Goal: Task Accomplishment & Management: Manage account settings

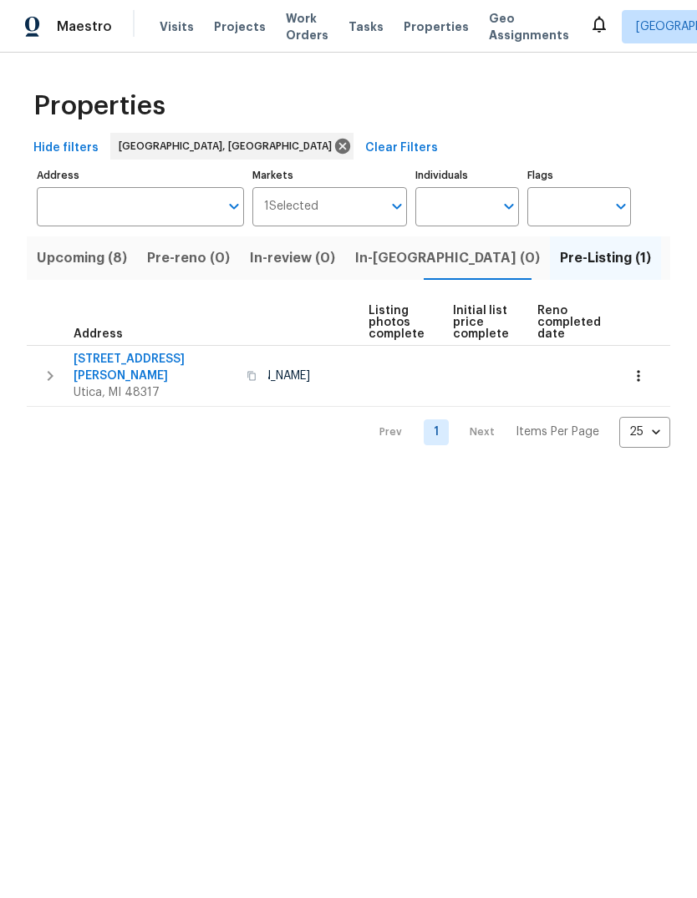
scroll to position [0, 111]
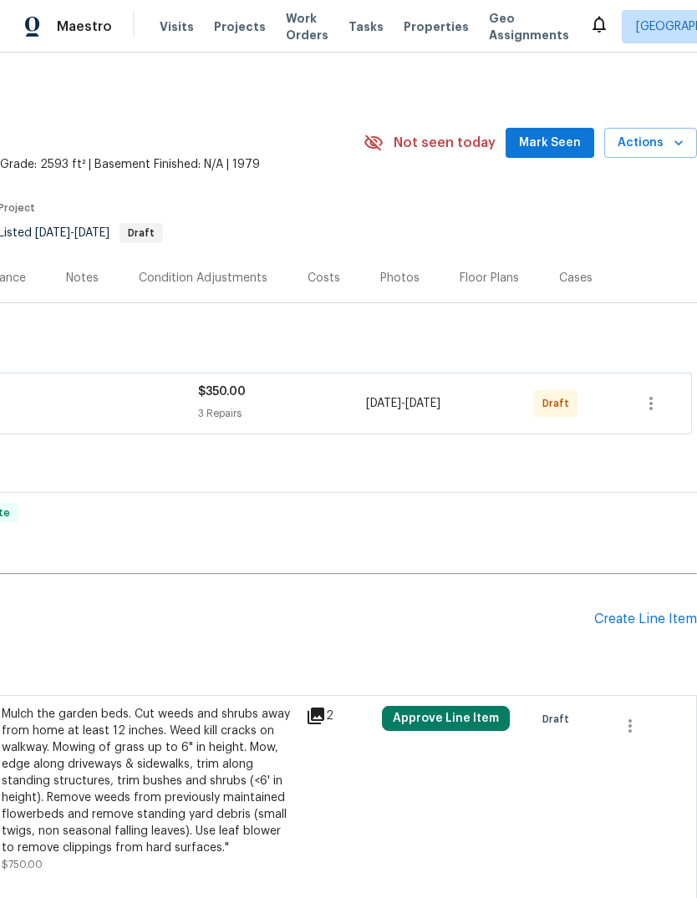
scroll to position [0, 247]
click at [650, 408] on icon "button" at bounding box center [650, 403] width 3 height 13
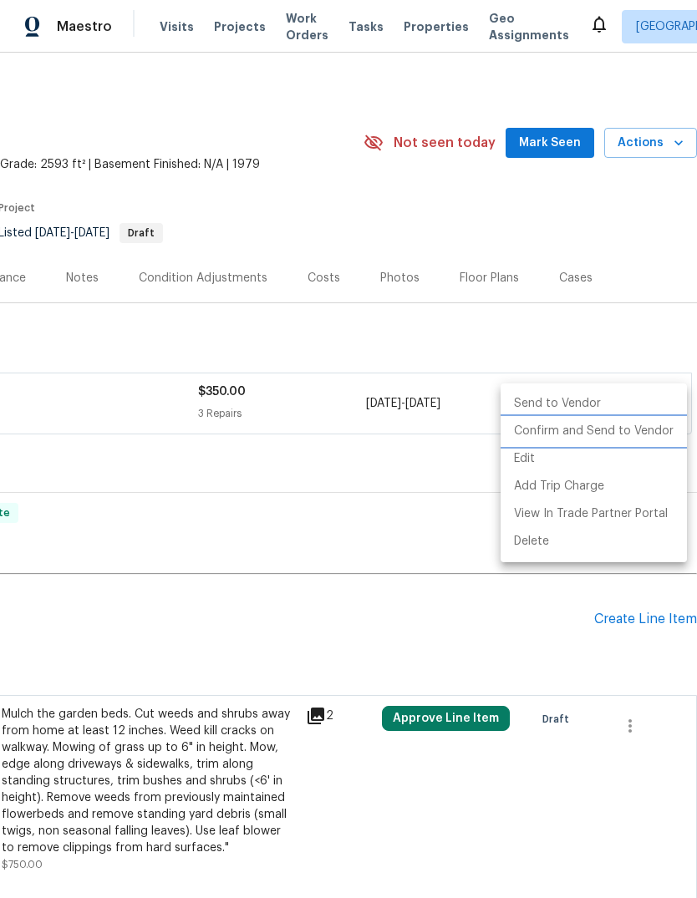
click at [648, 433] on li "Confirm and Send to Vendor" at bounding box center [593, 432] width 186 height 28
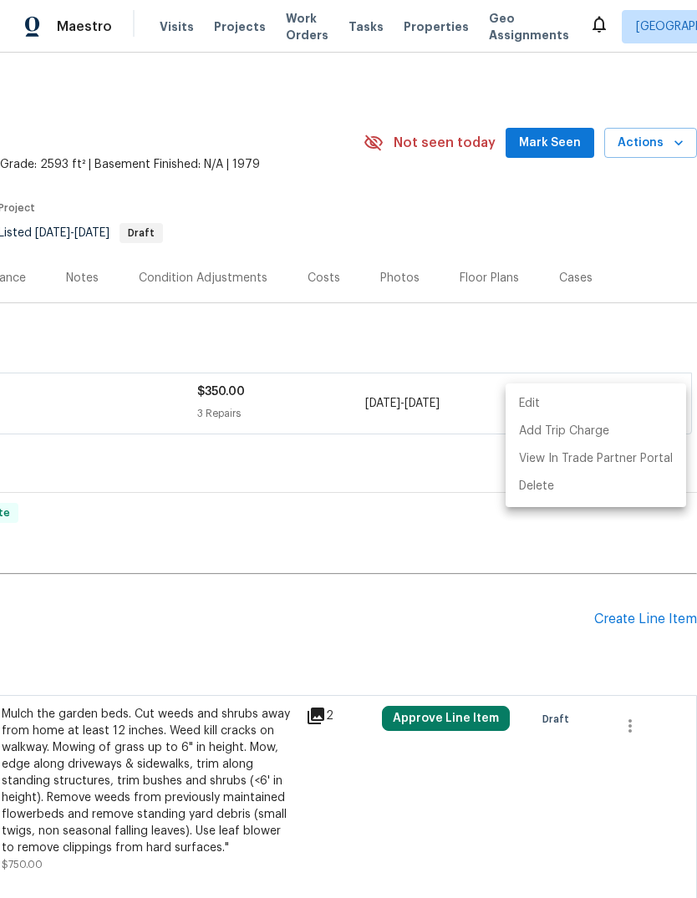
click at [608, 331] on div at bounding box center [348, 449] width 697 height 898
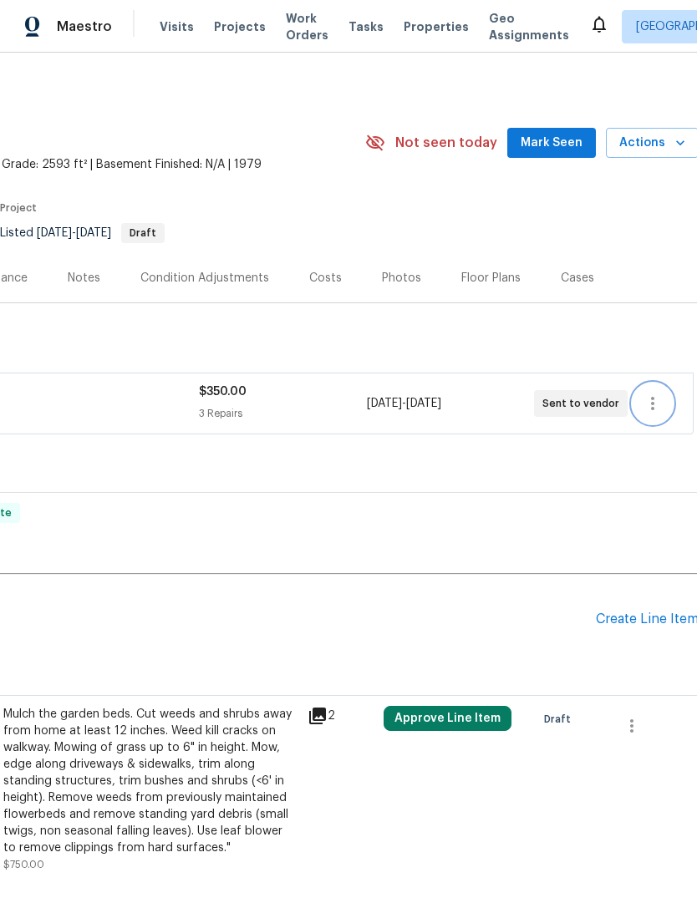
scroll to position [8, 166]
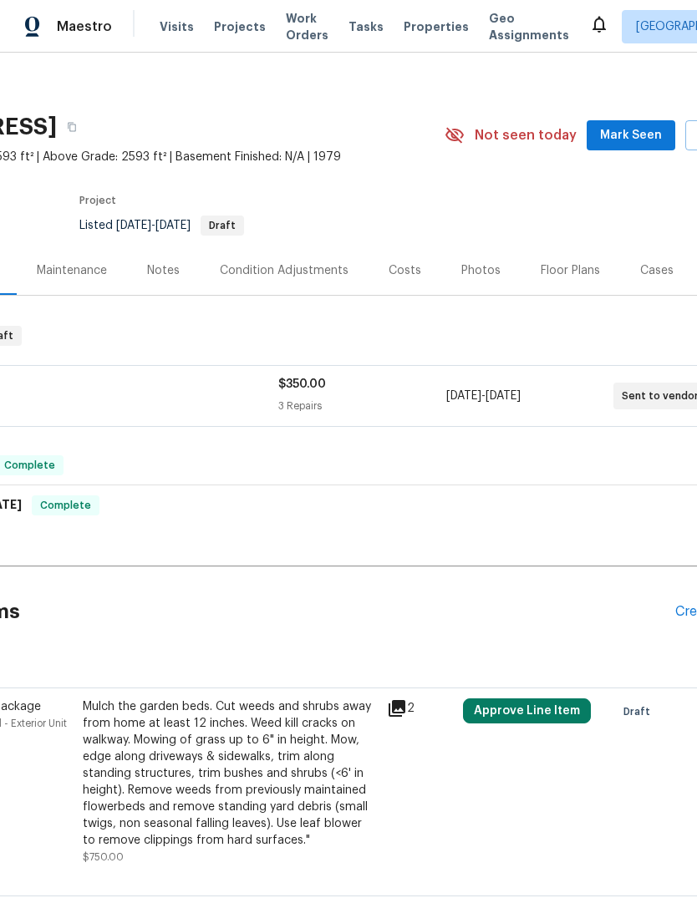
click at [148, 262] on div "Notes" at bounding box center [163, 270] width 33 height 17
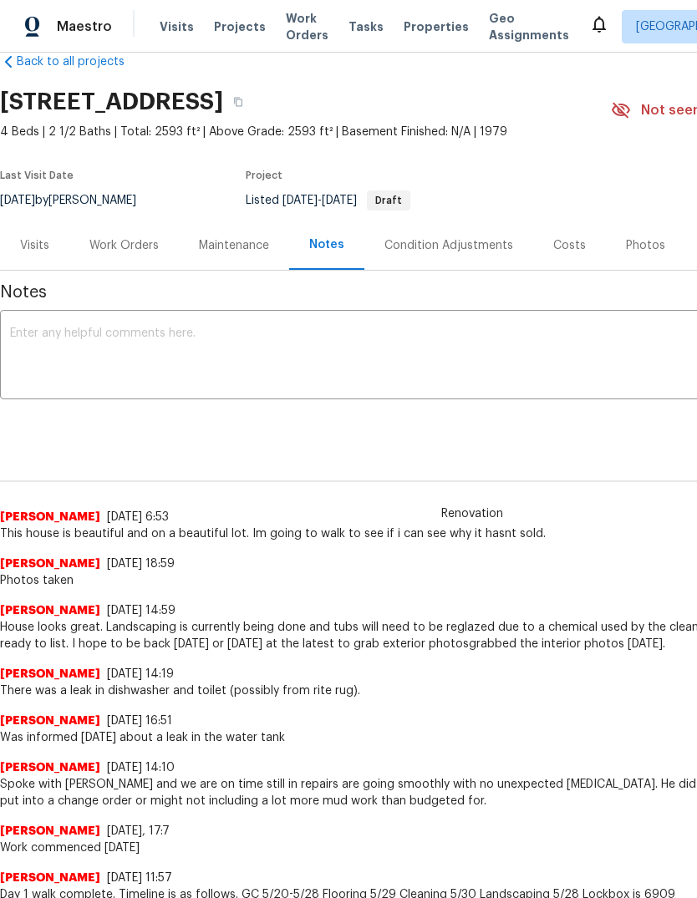
scroll to position [31, 0]
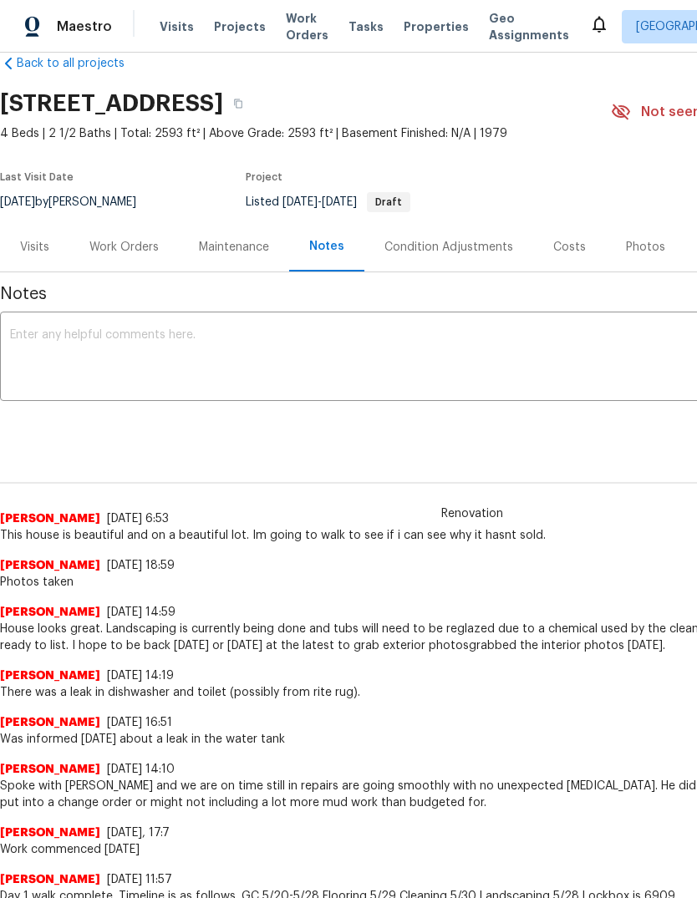
click at [449, 361] on textarea at bounding box center [472, 358] width 924 height 58
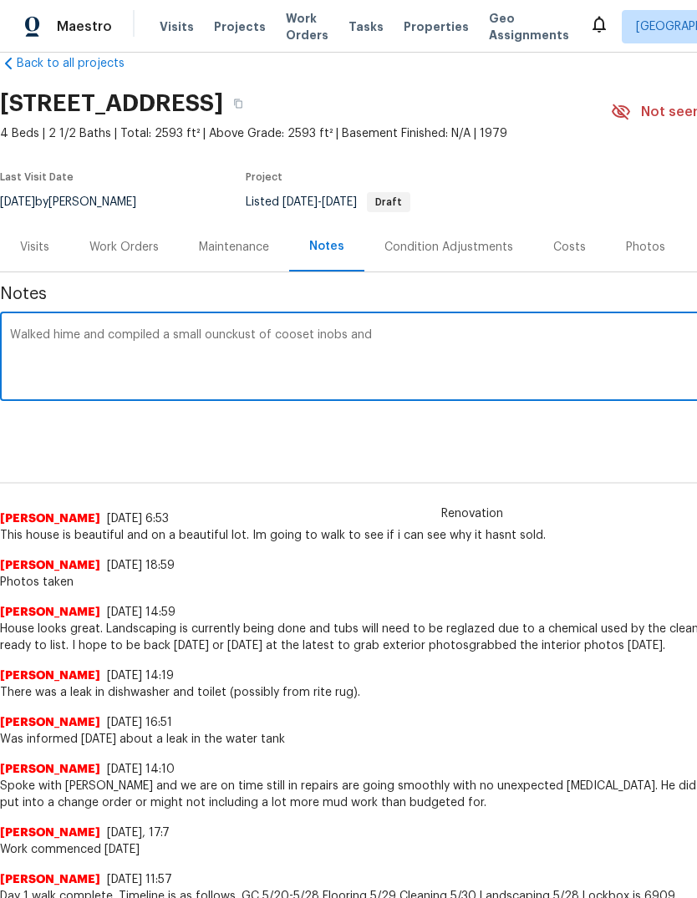
click at [322, 336] on textarea "Walked hime and compiled a small ounckust of cooset inobs and" at bounding box center [472, 358] width 924 height 58
click at [293, 337] on textarea "Walked hime and compiled a small ounckust of cooset knobs and" at bounding box center [472, 358] width 924 height 58
click at [292, 337] on textarea "Walked hime and compiled a small ounckust of cooset knobs and" at bounding box center [472, 358] width 924 height 58
click at [522, 337] on textarea "Walked hime and compiled a small ounckust of closet knobs and" at bounding box center [472, 358] width 924 height 58
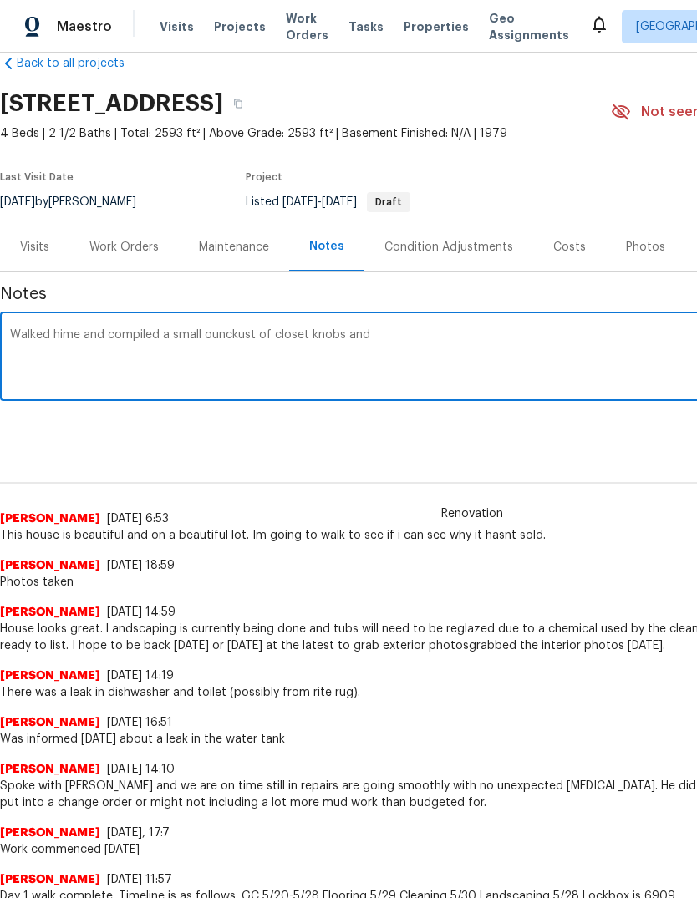
click at [227, 341] on textarea "Walked hime and compiled a small ounckust of closet knobs and" at bounding box center [472, 358] width 924 height 58
click at [505, 336] on textarea "Walked hime and compiled a small punchlist of closet knobs and" at bounding box center [472, 358] width 924 height 58
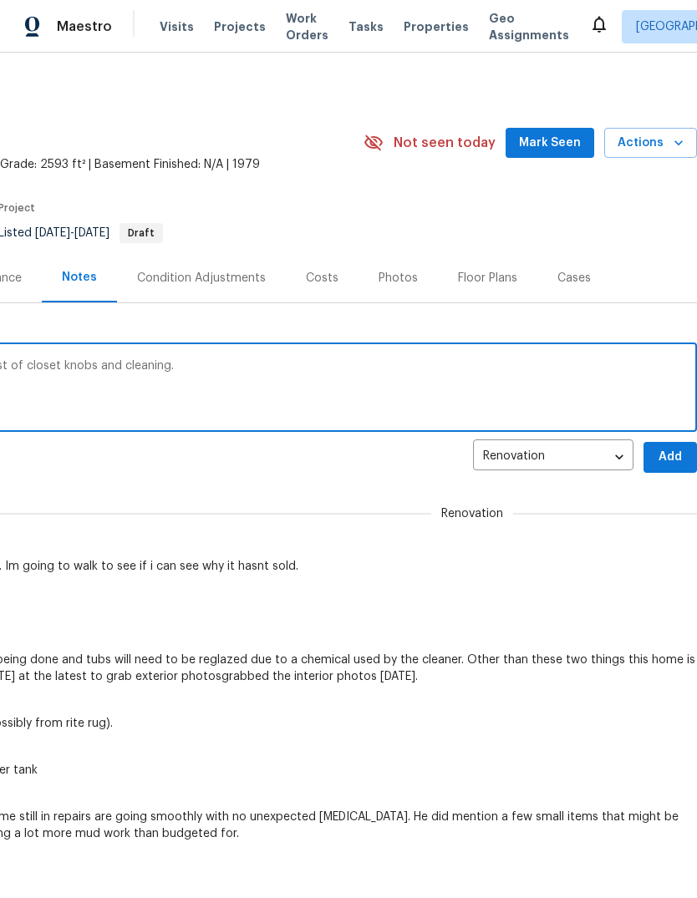
scroll to position [0, 247]
type textarea "Walked hime and compiled a small punchlist of closet knobs and cleaning. Asked …"
click at [678, 445] on button "Add" at bounding box center [669, 457] width 53 height 31
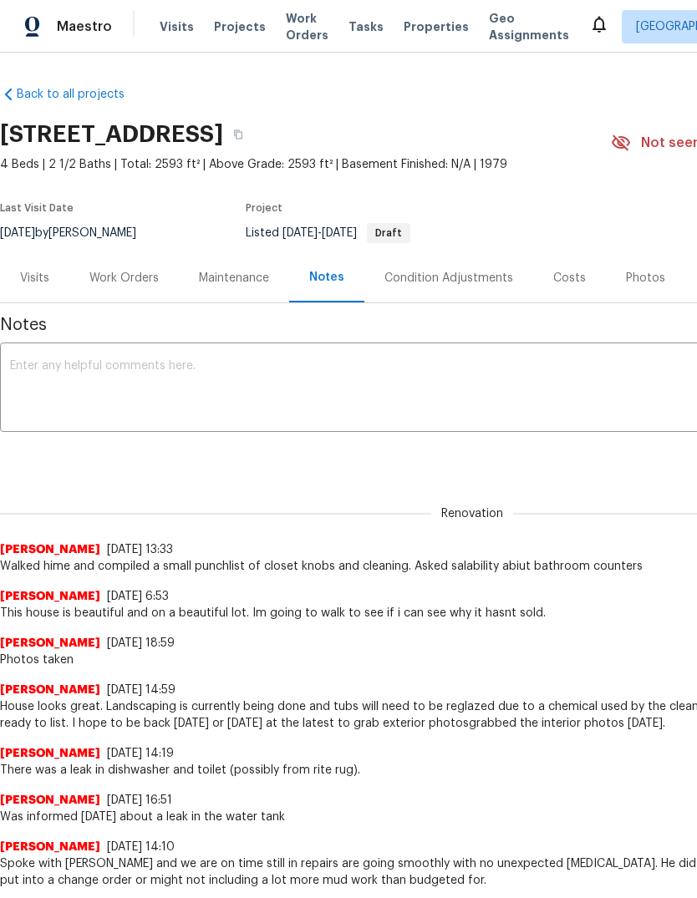
scroll to position [0, -4]
click at [415, 34] on span "Properties" at bounding box center [435, 26] width 65 height 17
click at [418, 36] on div "Visits Projects Work Orders Tasks Properties Geo Assignments" at bounding box center [374, 26] width 429 height 33
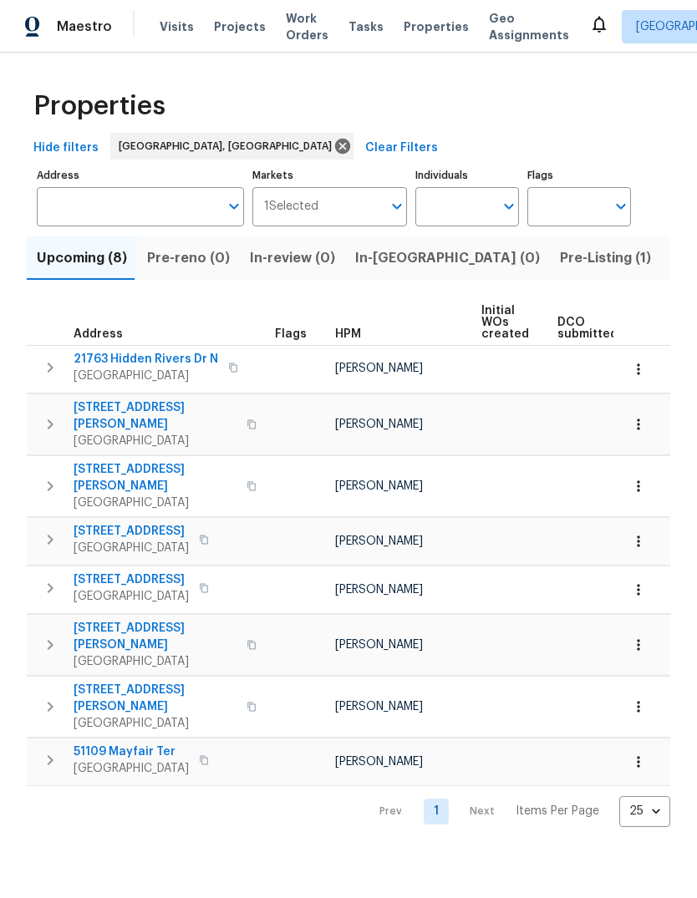
click at [560, 257] on span "Pre-Listing (1)" at bounding box center [605, 257] width 91 height 23
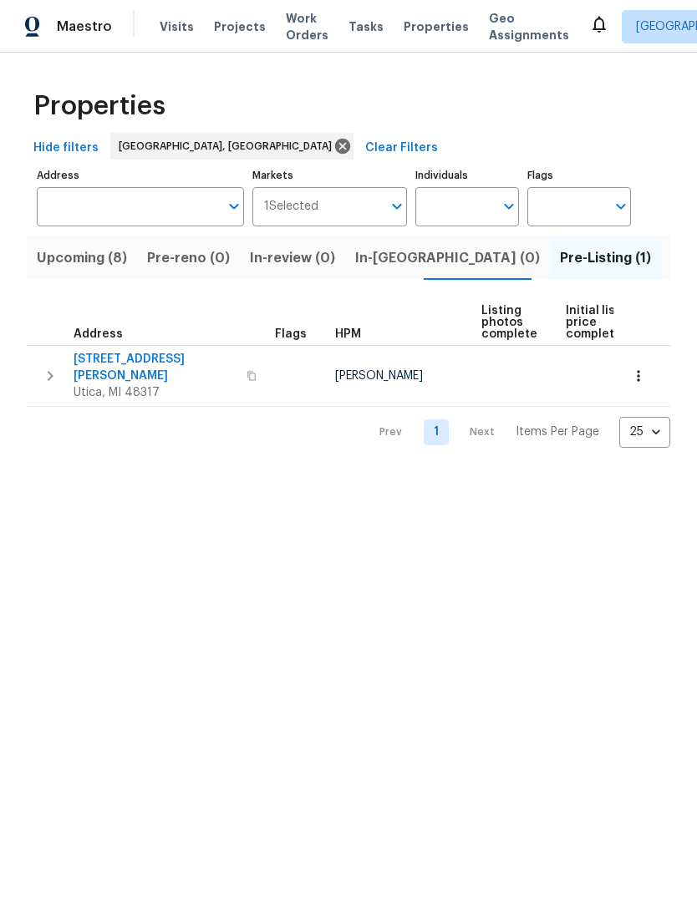
click at [671, 264] on span "Listed (18)" at bounding box center [705, 257] width 69 height 23
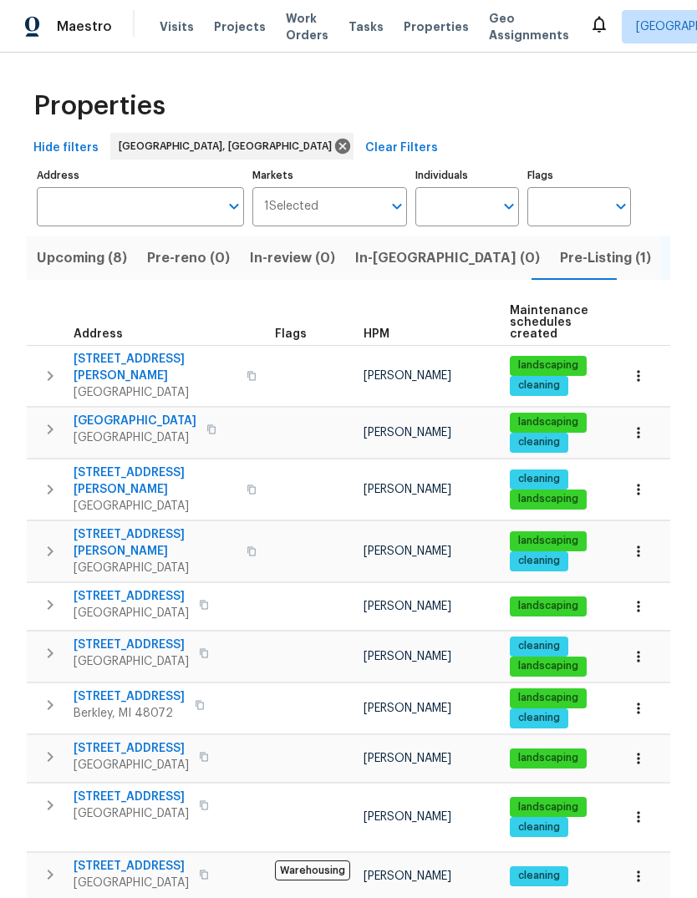
click at [137, 353] on span "[STREET_ADDRESS][PERSON_NAME]" at bounding box center [155, 367] width 163 height 33
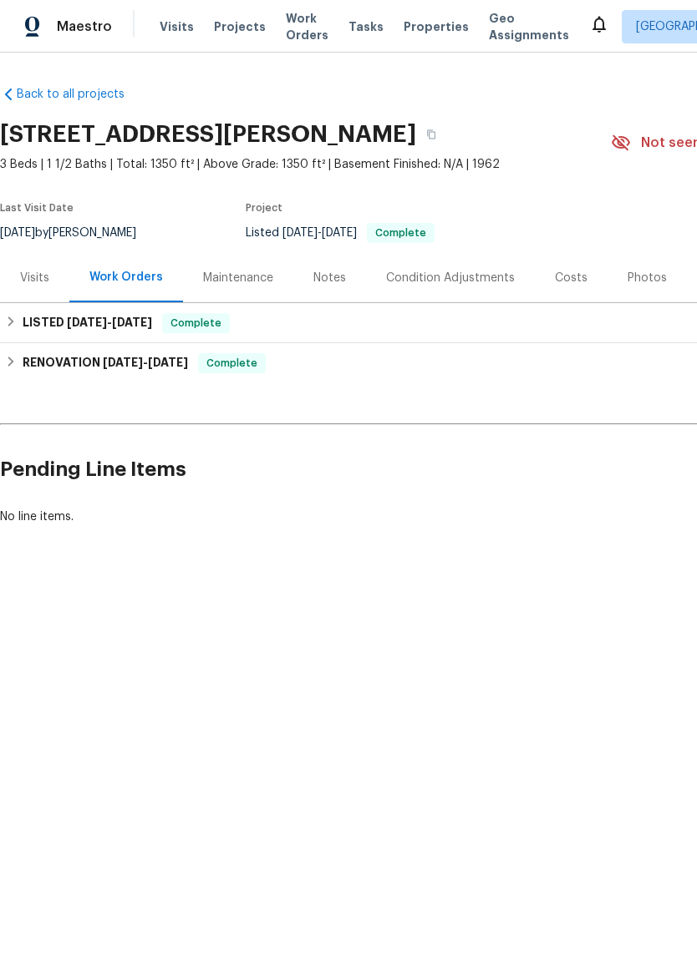
click at [627, 280] on div "Photos" at bounding box center [646, 278] width 39 height 17
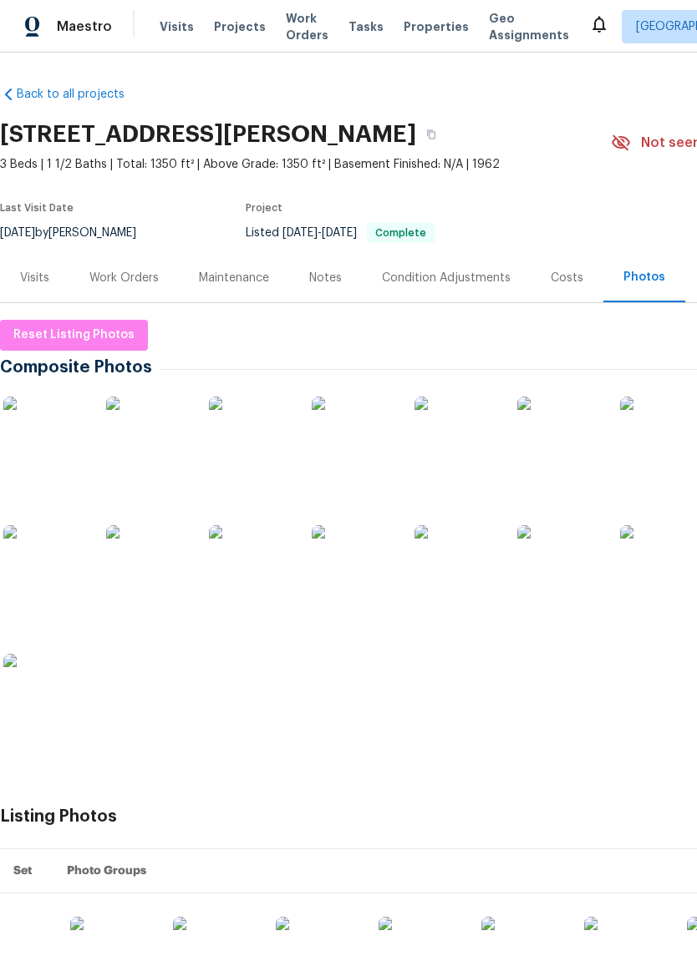
click at [160, 437] on img at bounding box center [148, 439] width 84 height 84
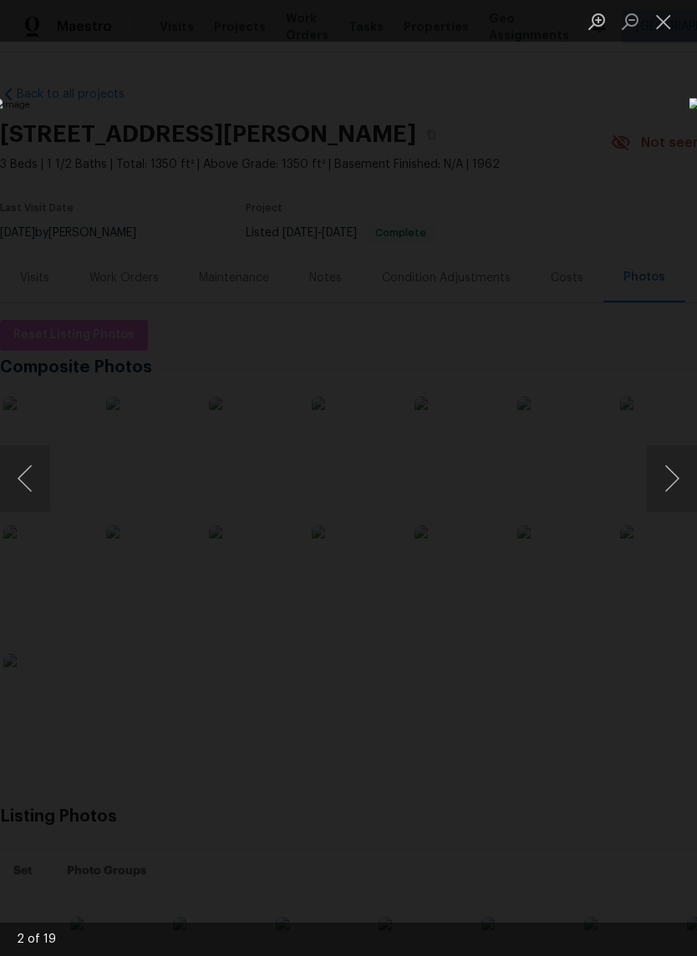
click at [670, 477] on button "Next image" at bounding box center [672, 478] width 50 height 67
click at [668, 477] on button "Next image" at bounding box center [672, 478] width 50 height 67
click at [670, 486] on button "Next image" at bounding box center [672, 478] width 50 height 67
click at [669, 487] on button "Next image" at bounding box center [672, 478] width 50 height 67
click at [667, 486] on button "Next image" at bounding box center [672, 478] width 50 height 67
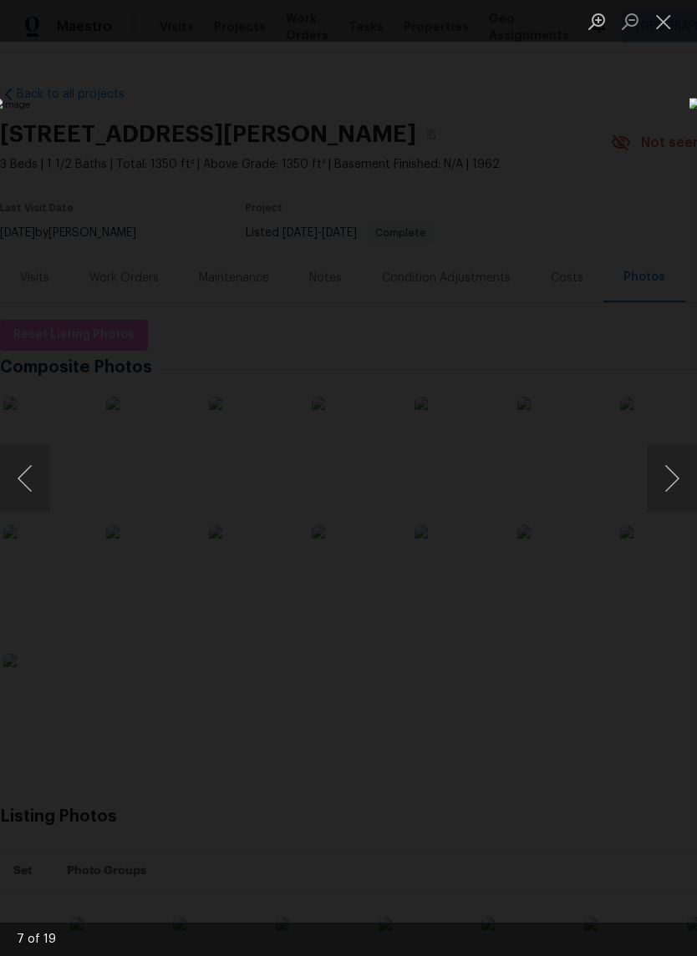
click at [668, 484] on button "Next image" at bounding box center [672, 478] width 50 height 67
click at [667, 483] on button "Next image" at bounding box center [672, 478] width 50 height 67
click at [667, 479] on button "Next image" at bounding box center [672, 478] width 50 height 67
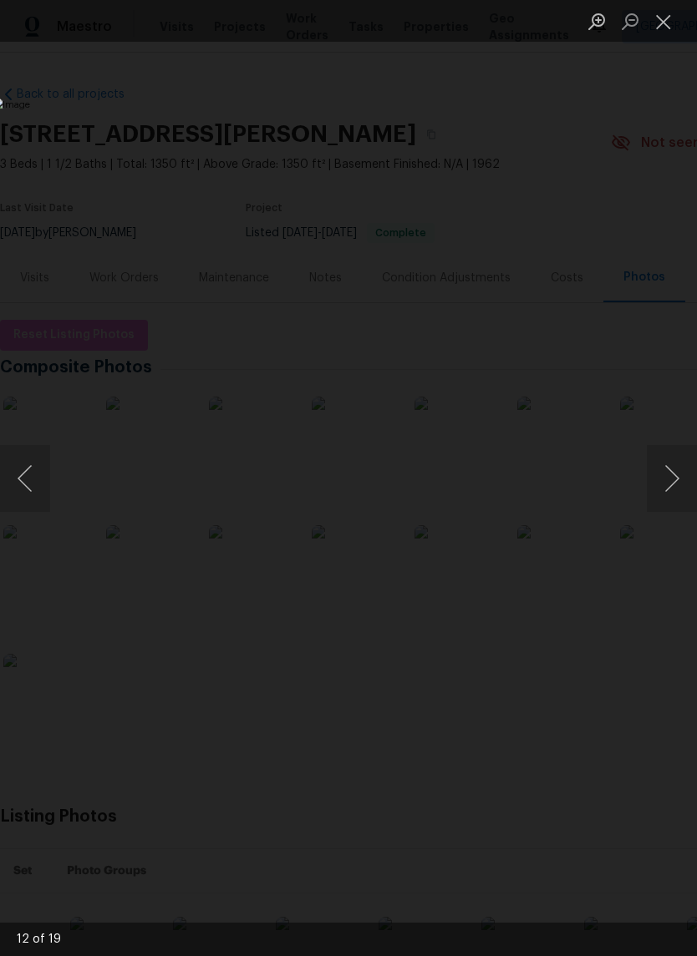
click at [667, 479] on button "Next image" at bounding box center [672, 478] width 50 height 67
click at [662, 24] on button "Close lightbox" at bounding box center [663, 21] width 33 height 29
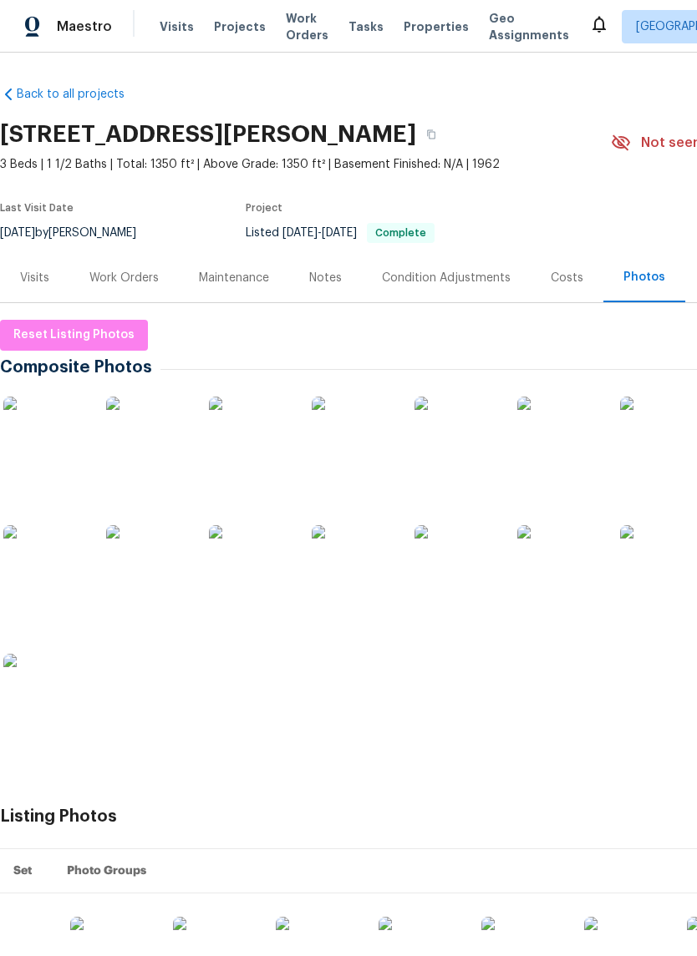
click at [128, 274] on div "Work Orders" at bounding box center [123, 278] width 69 height 17
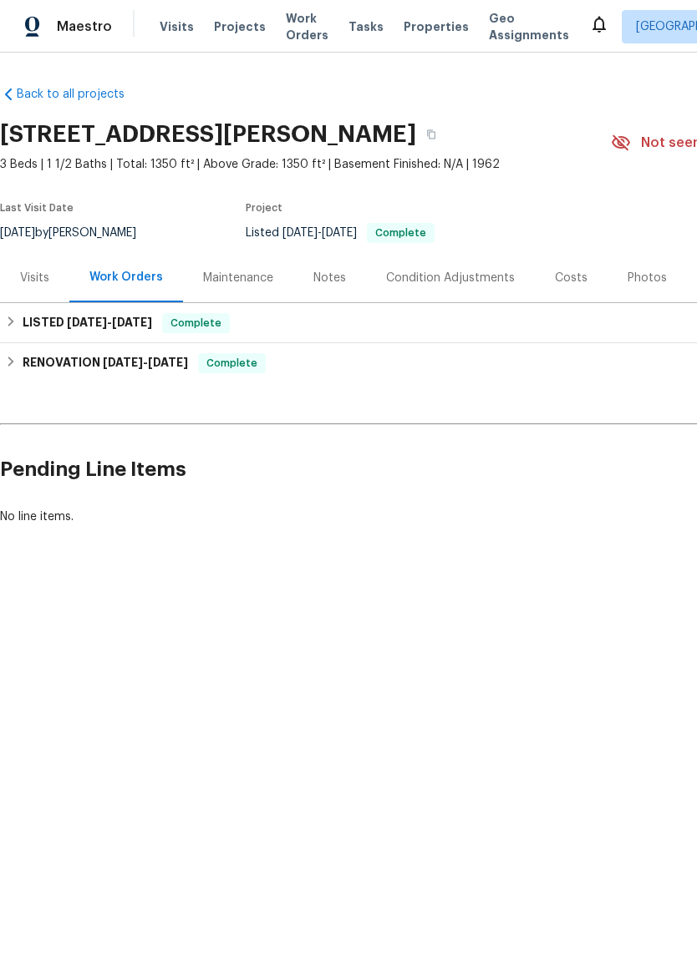
click at [25, 287] on div "Visits" at bounding box center [34, 277] width 69 height 49
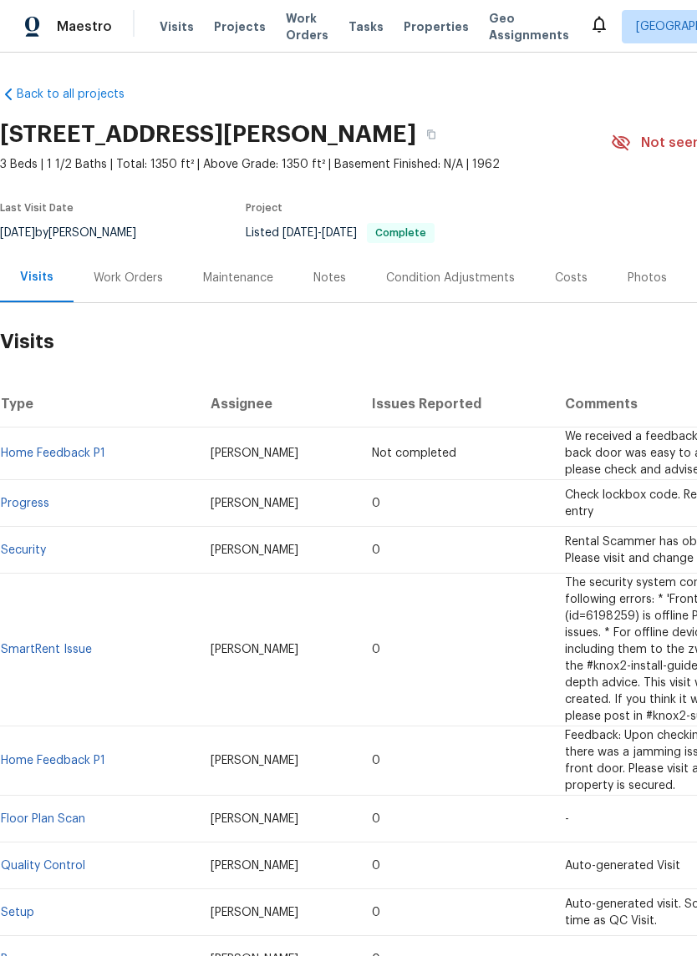
click at [404, 25] on span "Properties" at bounding box center [435, 26] width 65 height 17
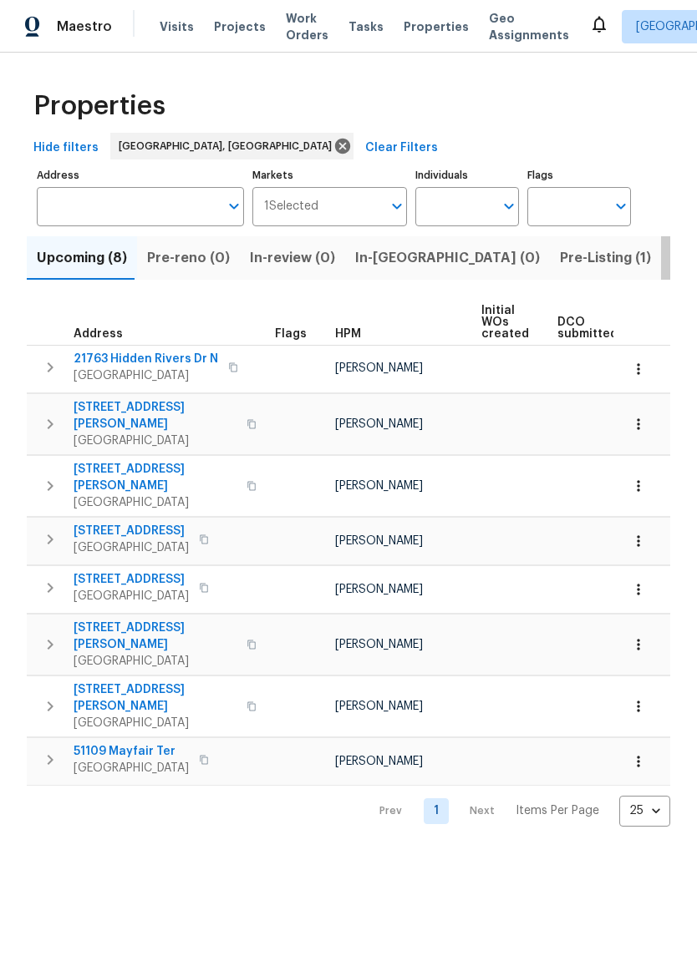
click at [671, 251] on span "Listed (18)" at bounding box center [705, 257] width 69 height 23
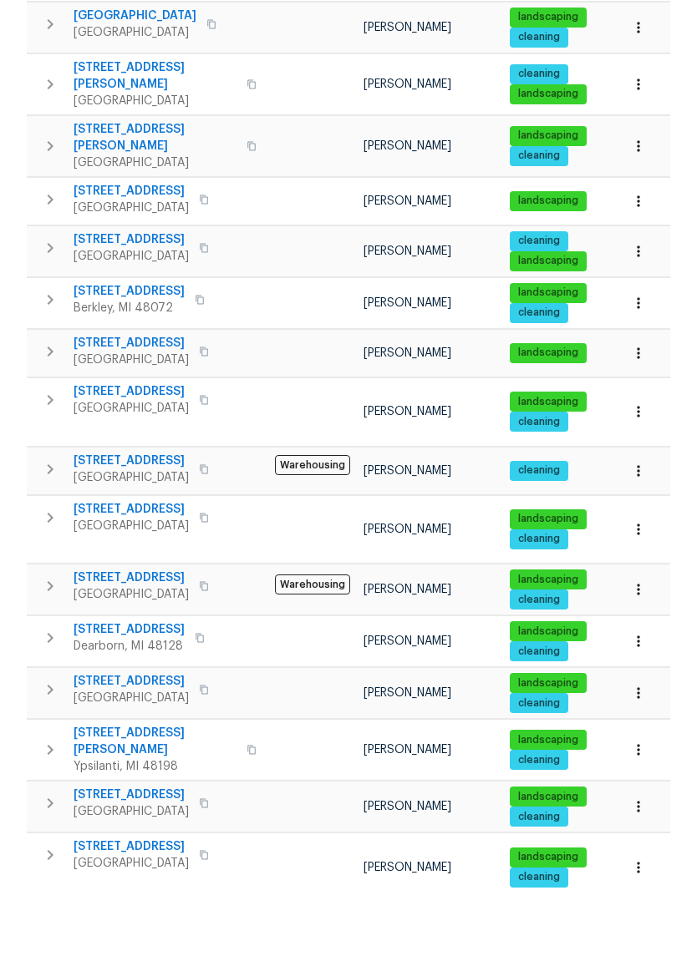
scroll to position [41, 0]
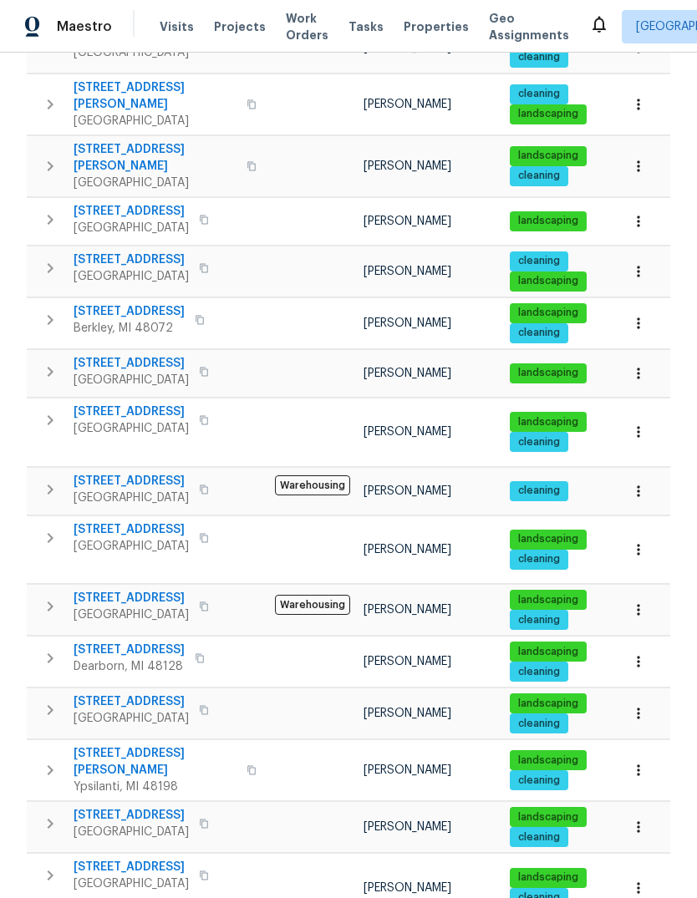
scroll to position [373, 0]
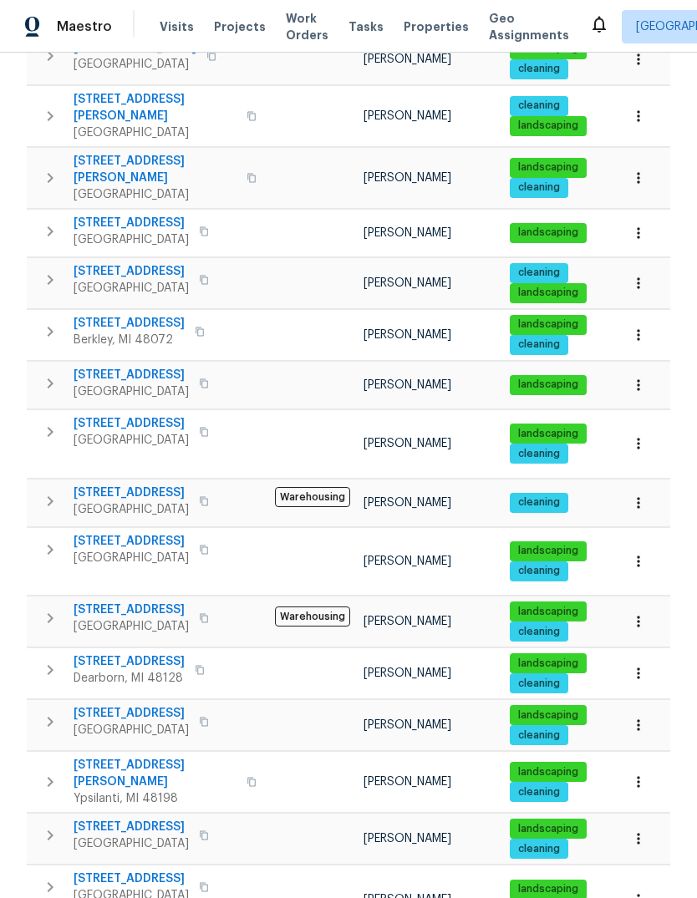
click at [246, 777] on icon "button" at bounding box center [251, 782] width 10 height 10
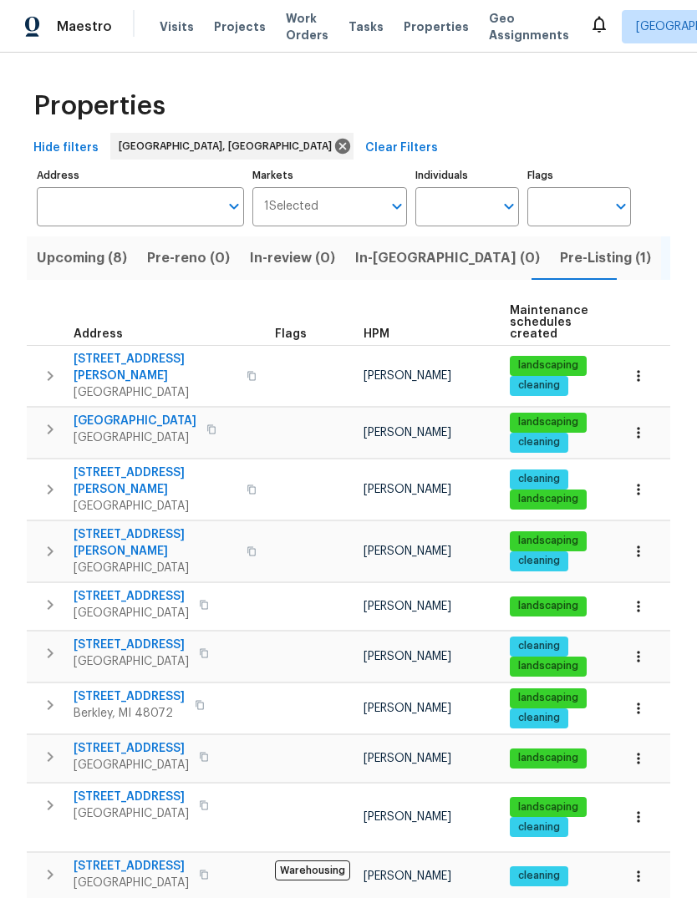
scroll to position [0, 0]
click at [241, 356] on button "button" at bounding box center [251, 376] width 20 height 40
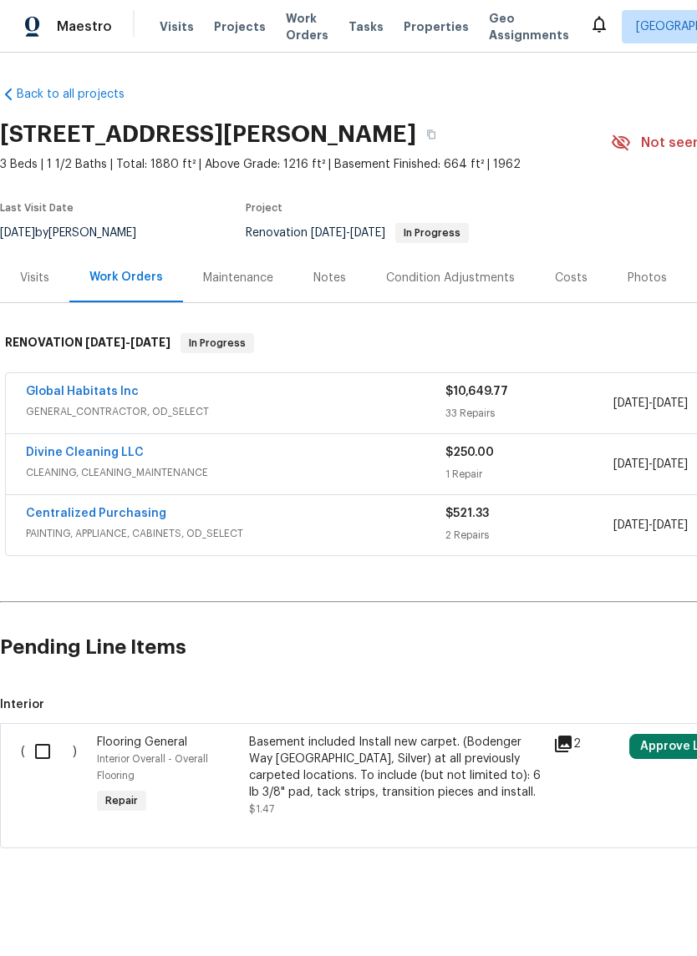
click at [559, 261] on div "Costs" at bounding box center [571, 277] width 73 height 49
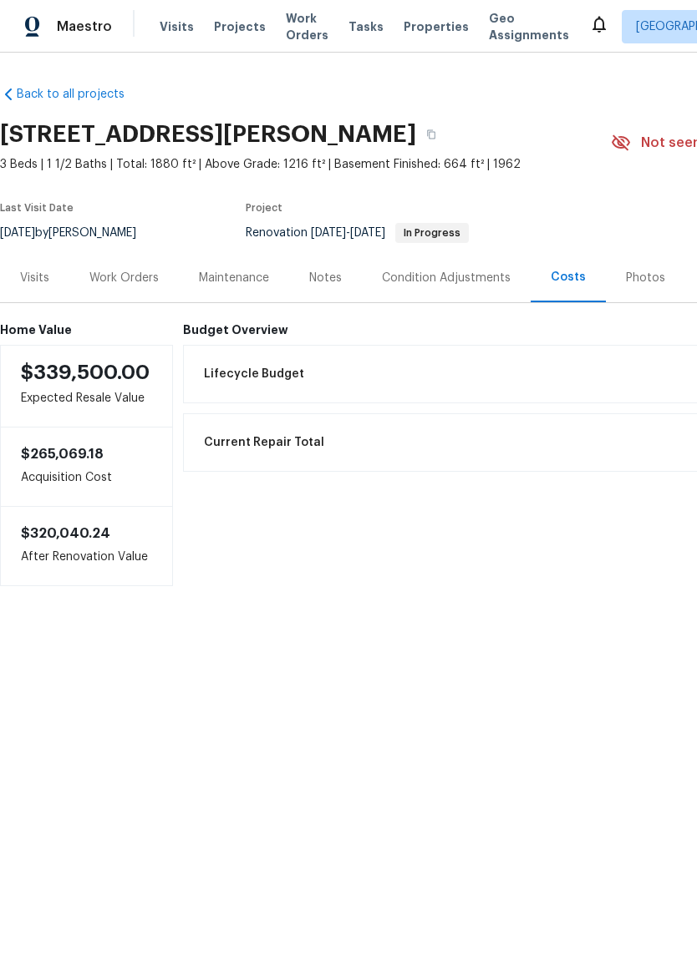
click at [631, 276] on div "Photos" at bounding box center [645, 278] width 39 height 17
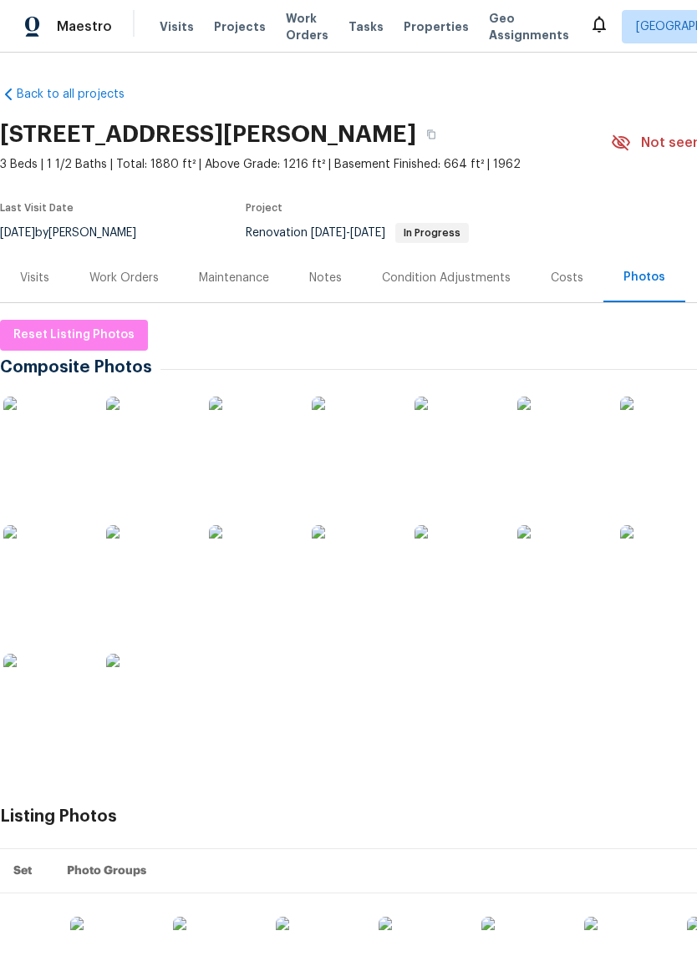
click at [55, 418] on img at bounding box center [45, 439] width 84 height 84
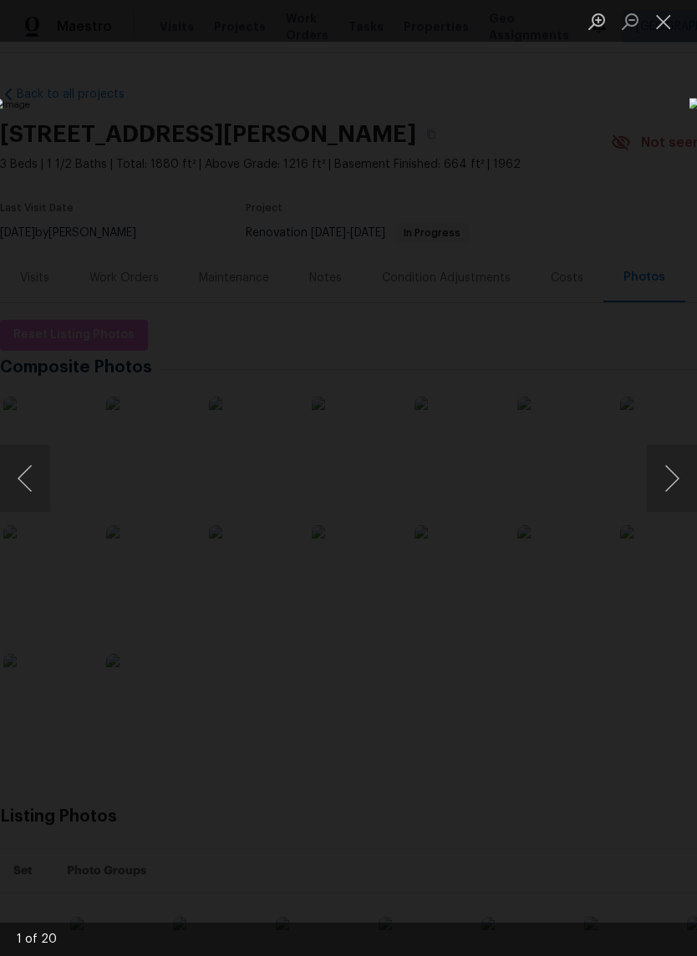
click at [672, 469] on button "Next image" at bounding box center [672, 478] width 50 height 67
click at [672, 474] on button "Next image" at bounding box center [672, 478] width 50 height 67
click at [668, 474] on button "Next image" at bounding box center [672, 478] width 50 height 67
click at [666, 474] on button "Next image" at bounding box center [672, 478] width 50 height 67
click at [664, 479] on button "Next image" at bounding box center [672, 478] width 50 height 67
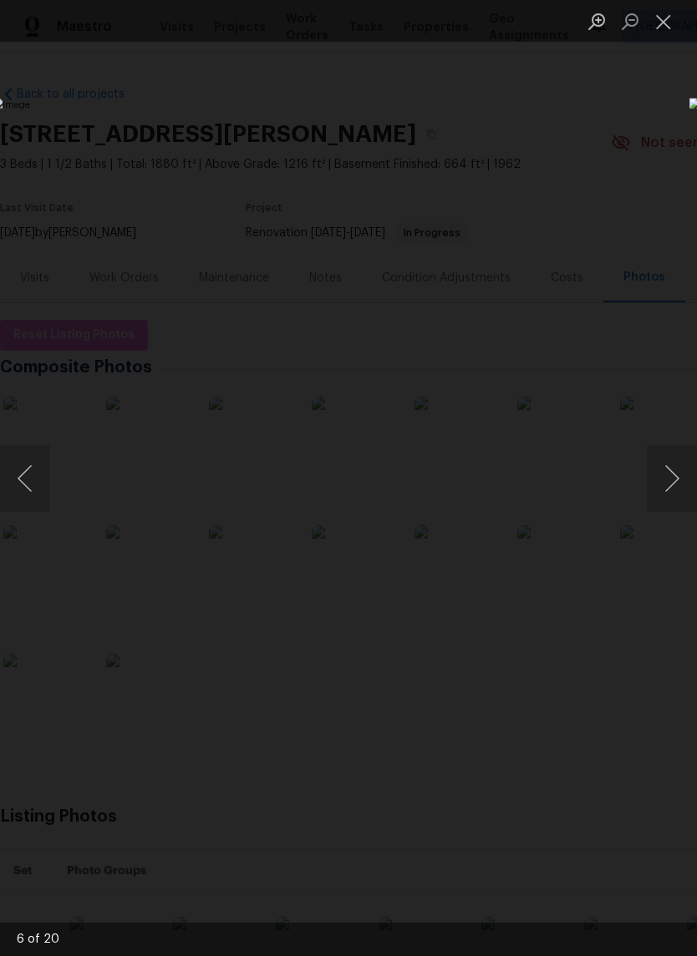
click at [670, 464] on button "Next image" at bounding box center [672, 478] width 50 height 67
click at [670, 469] on button "Next image" at bounding box center [672, 478] width 50 height 67
click at [666, 470] on button "Next image" at bounding box center [672, 478] width 50 height 67
click at [671, 474] on button "Next image" at bounding box center [672, 478] width 50 height 67
click at [671, 479] on button "Next image" at bounding box center [672, 478] width 50 height 67
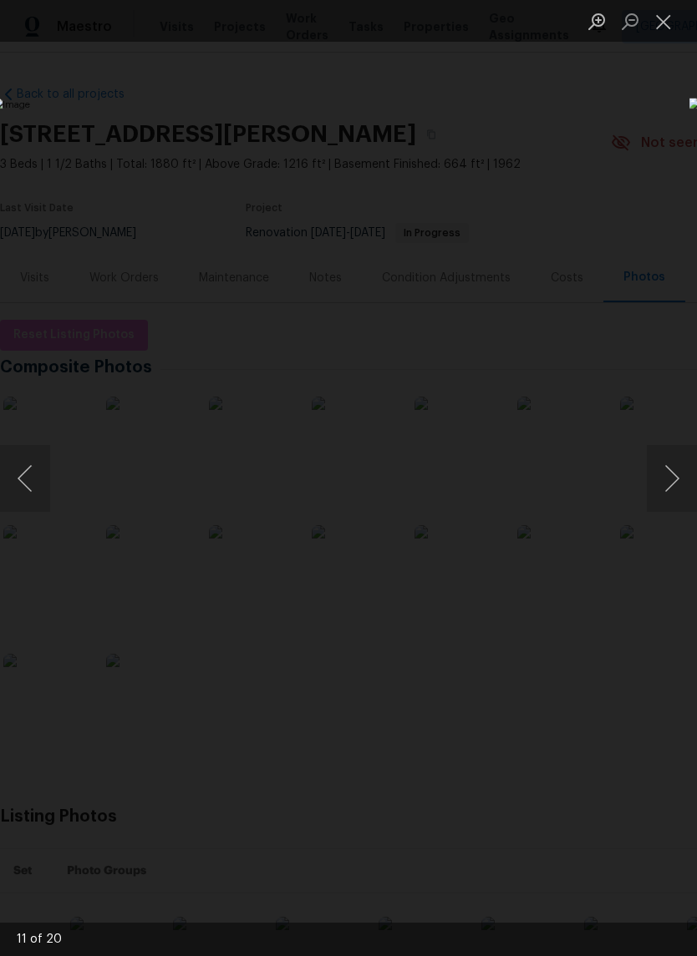
click at [668, 479] on button "Next image" at bounding box center [672, 478] width 50 height 67
click at [663, 474] on button "Next image" at bounding box center [672, 478] width 50 height 67
click at [671, 470] on button "Next image" at bounding box center [672, 478] width 50 height 67
click at [667, 469] on button "Next image" at bounding box center [672, 478] width 50 height 67
click at [28, 480] on button "Previous image" at bounding box center [25, 478] width 50 height 67
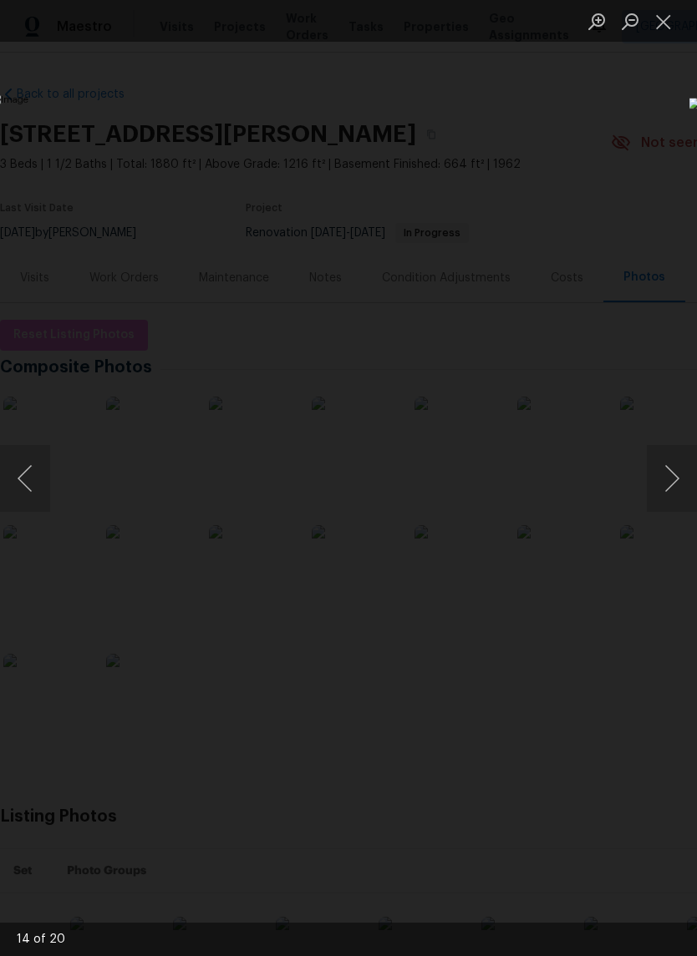
click at [666, 465] on button "Next image" at bounding box center [672, 478] width 50 height 67
click at [675, 470] on button "Next image" at bounding box center [672, 478] width 50 height 67
click at [659, 477] on button "Next image" at bounding box center [672, 478] width 50 height 67
click at [657, 479] on button "Next image" at bounding box center [672, 478] width 50 height 67
click at [667, 474] on button "Next image" at bounding box center [672, 478] width 50 height 67
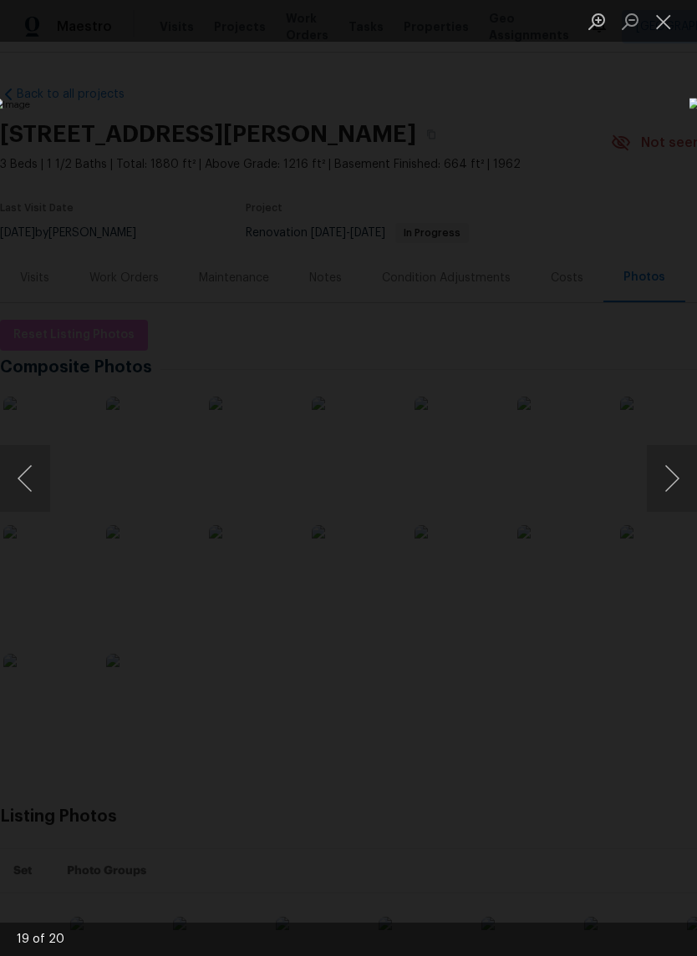
click at [658, 474] on button "Next image" at bounding box center [672, 478] width 50 height 67
click at [657, 472] on button "Next image" at bounding box center [672, 478] width 50 height 67
click at [662, 473] on button "Next image" at bounding box center [672, 478] width 50 height 67
click at [673, 32] on button "Close lightbox" at bounding box center [663, 21] width 33 height 29
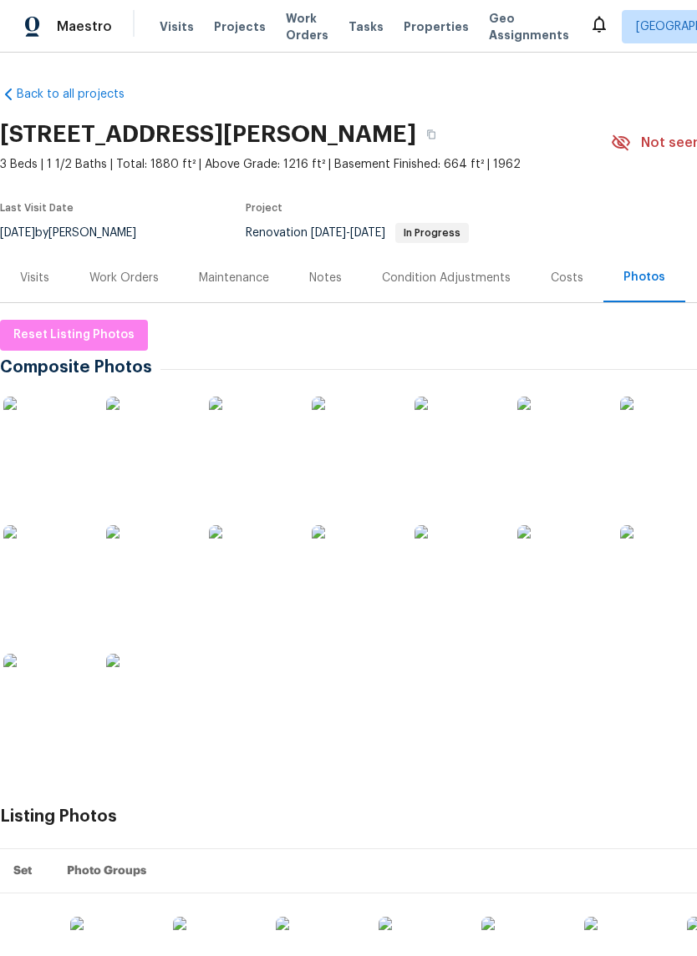
click at [113, 284] on div "Work Orders" at bounding box center [123, 278] width 69 height 17
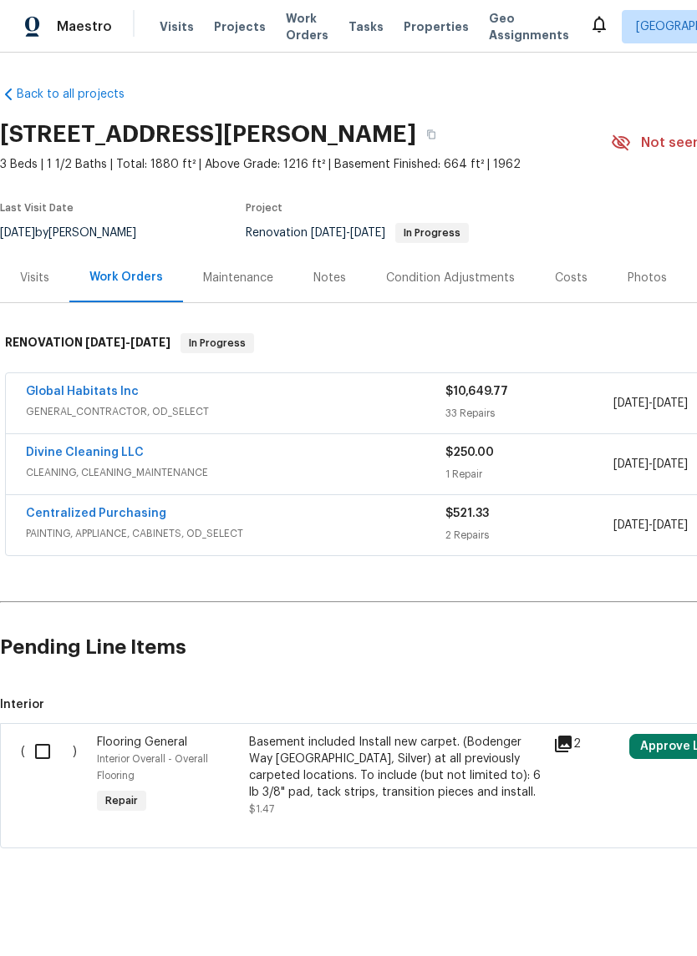
click at [46, 268] on div "Visits" at bounding box center [34, 277] width 69 height 49
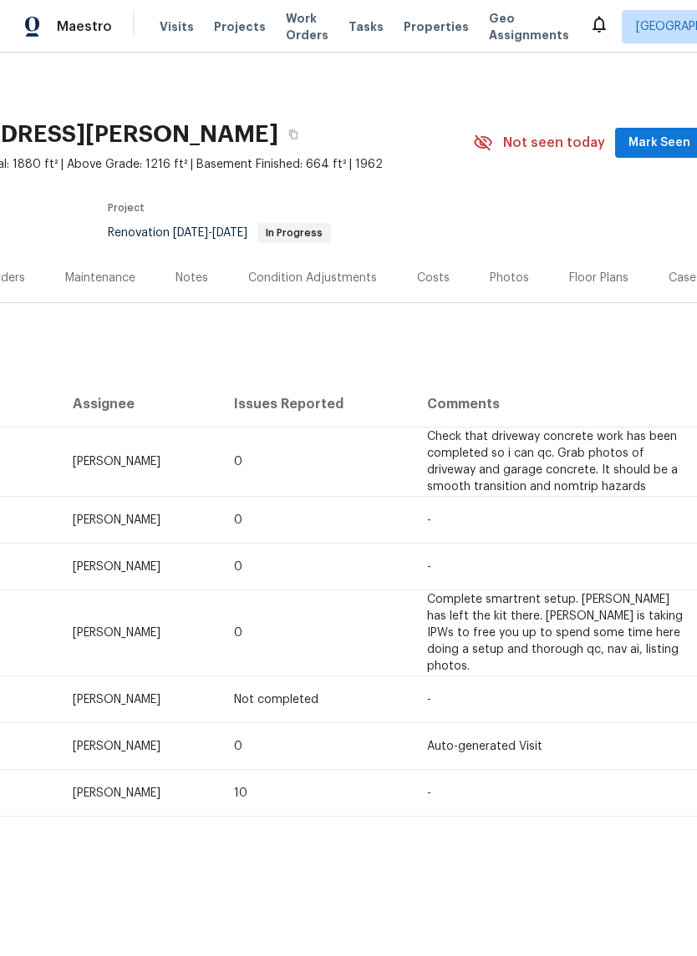
scroll to position [0, 140]
click at [659, 142] on span "Mark Seen" at bounding box center [657, 143] width 62 height 21
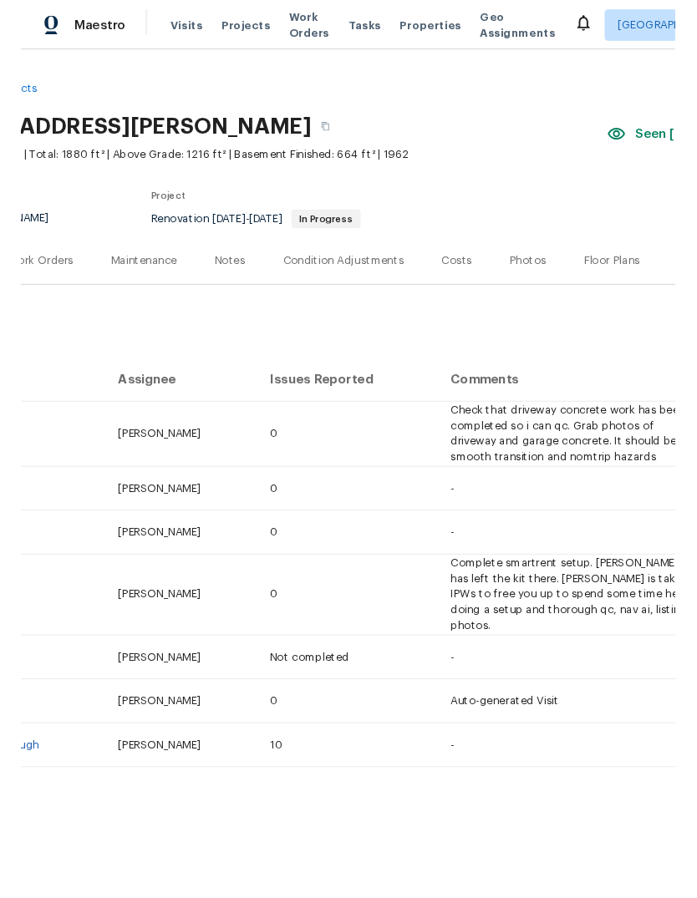
scroll to position [0, 105]
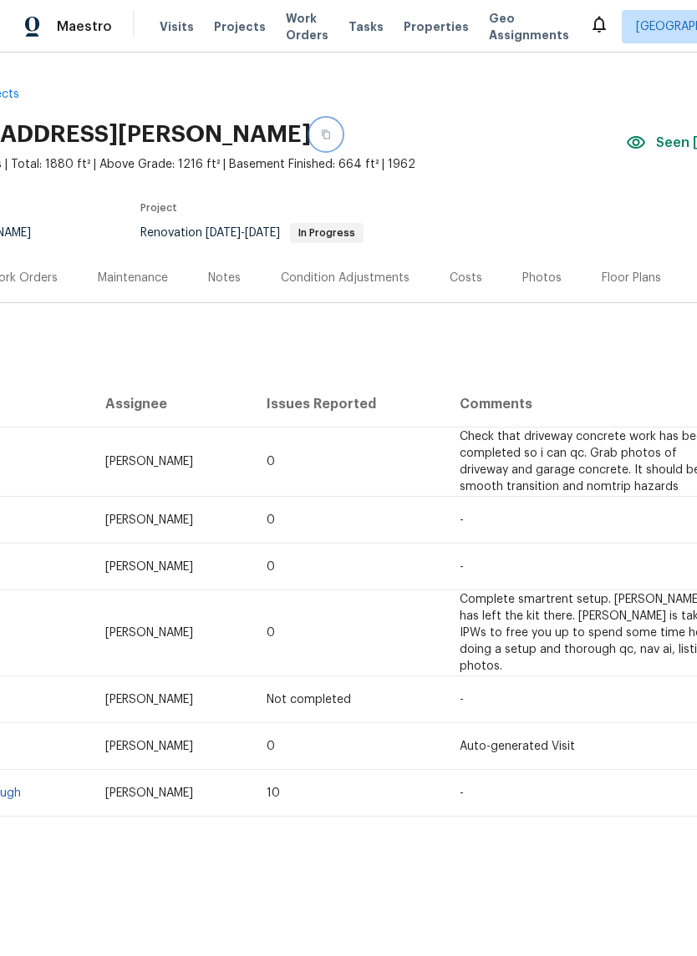
click at [322, 133] on icon "button" at bounding box center [326, 134] width 8 height 9
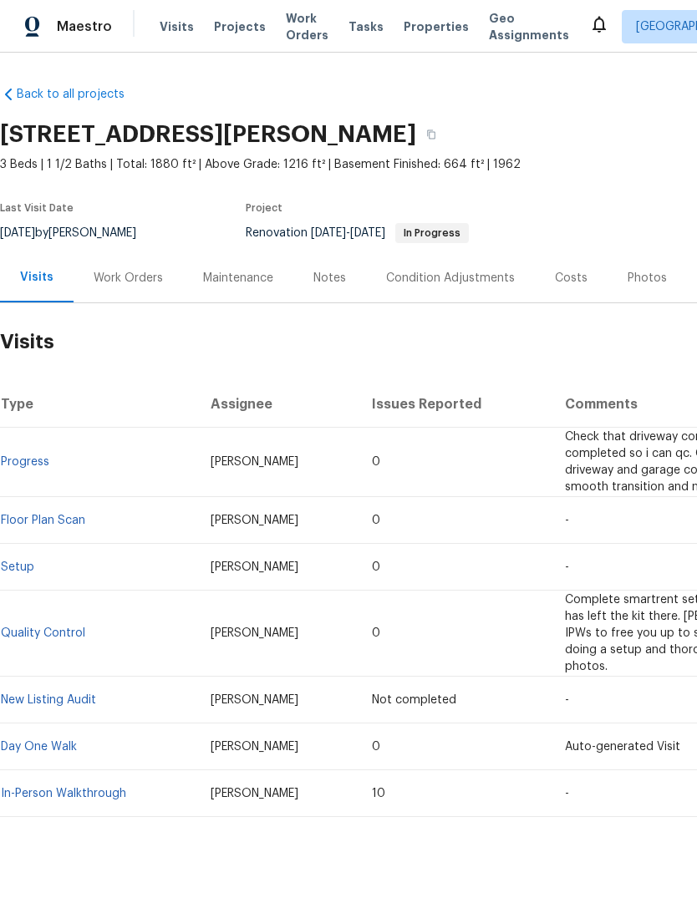
scroll to position [0, 0]
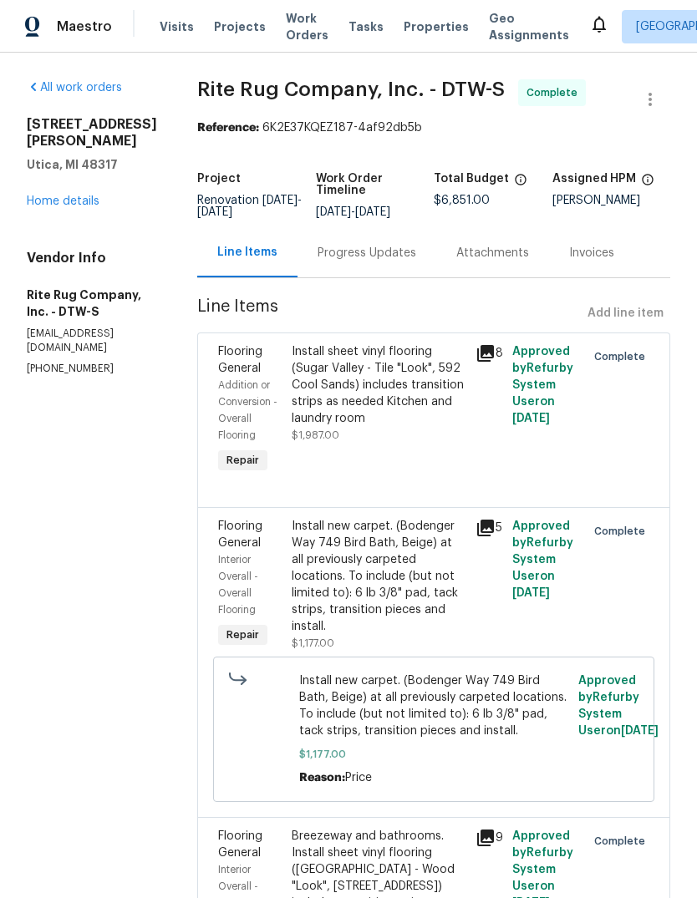
click at [428, 24] on span "Properties" at bounding box center [435, 26] width 65 height 17
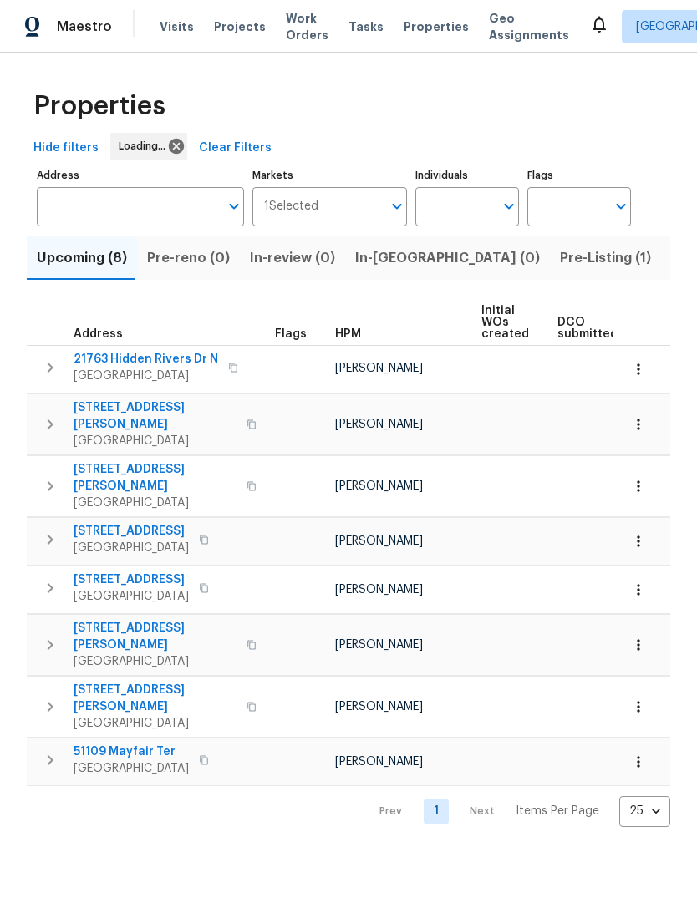
click at [560, 251] on span "Pre-Listing (1)" at bounding box center [605, 257] width 91 height 23
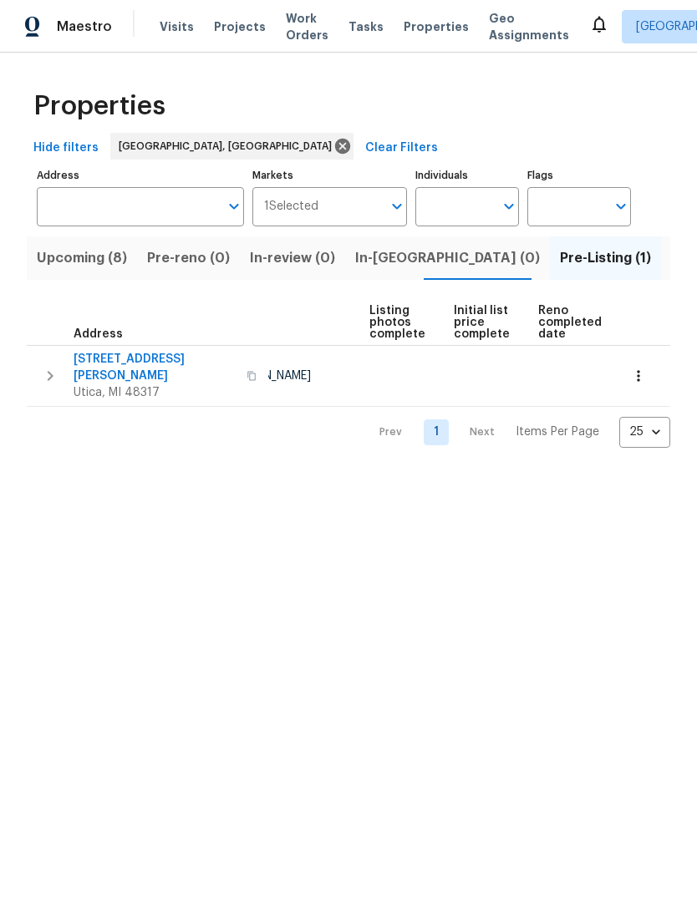
scroll to position [0, 111]
click at [671, 258] on span "Listed (18)" at bounding box center [705, 257] width 69 height 23
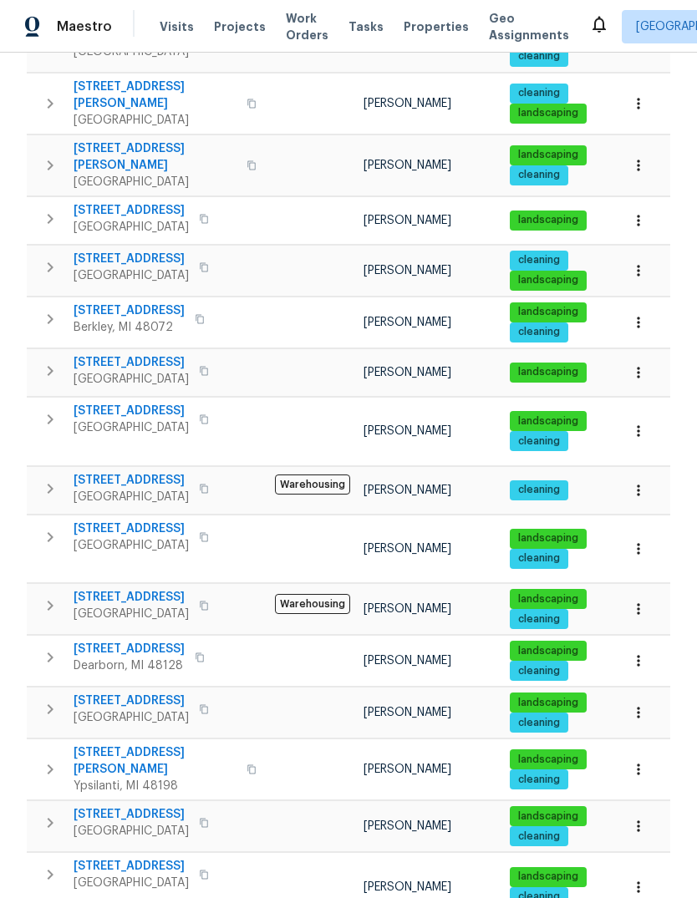
scroll to position [385, 0]
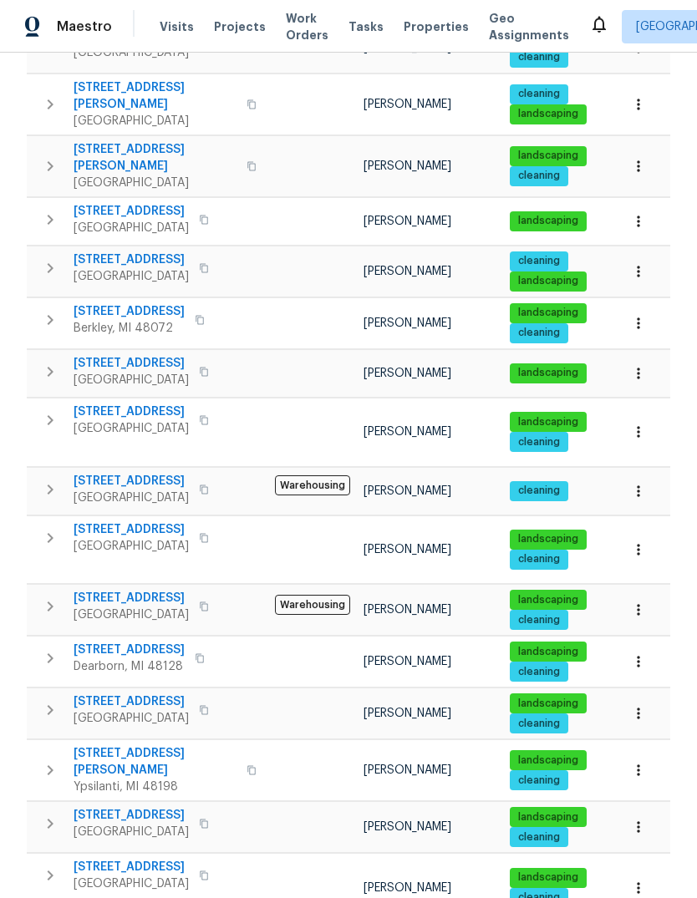
click at [125, 203] on span "[STREET_ADDRESS]" at bounding box center [131, 211] width 115 height 17
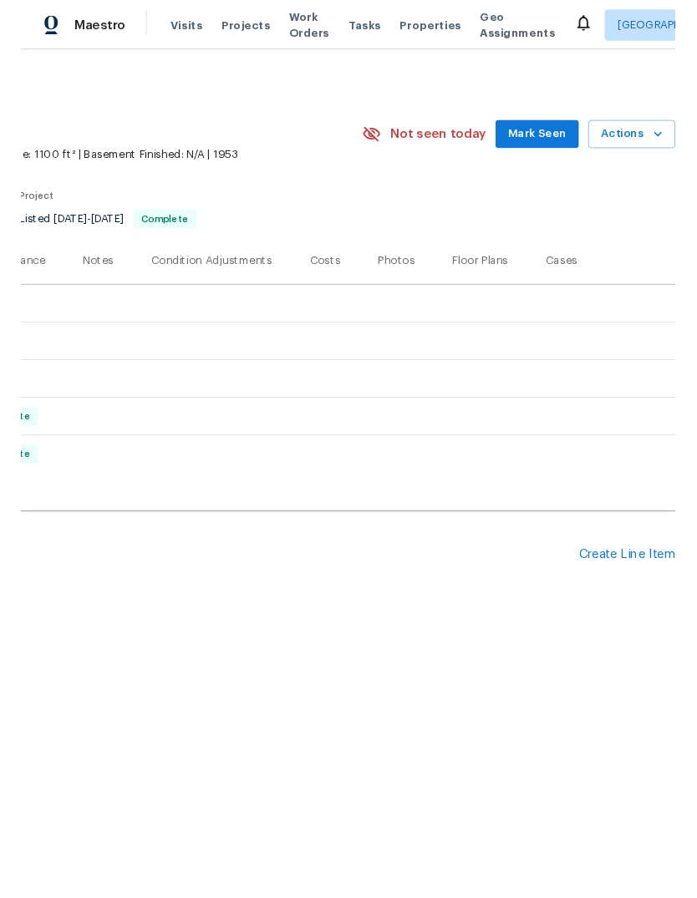
scroll to position [0, 247]
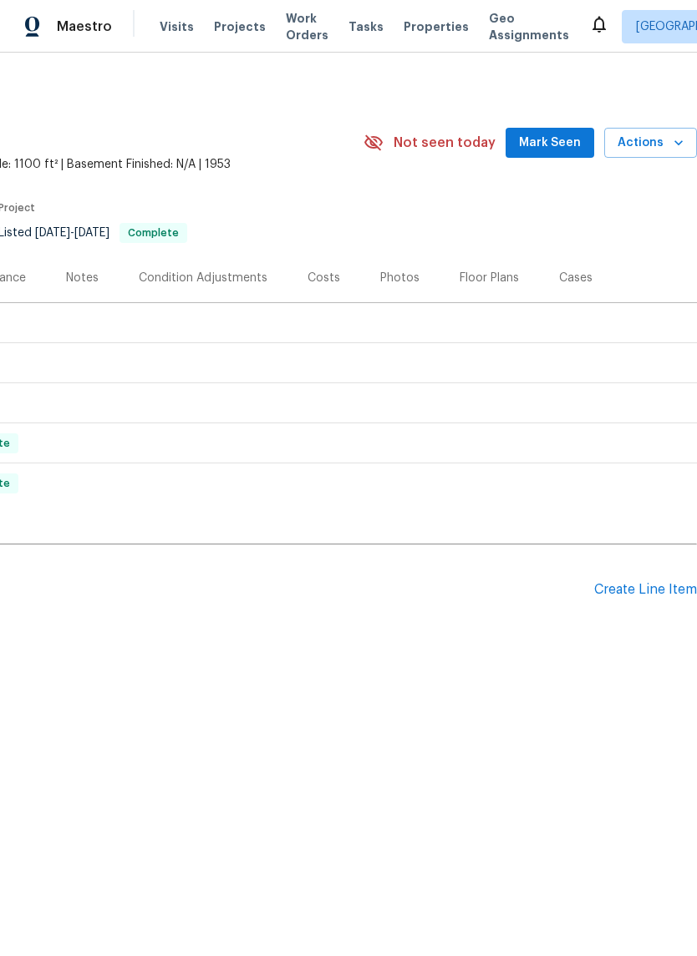
click at [662, 137] on span "Actions" at bounding box center [650, 143] width 66 height 21
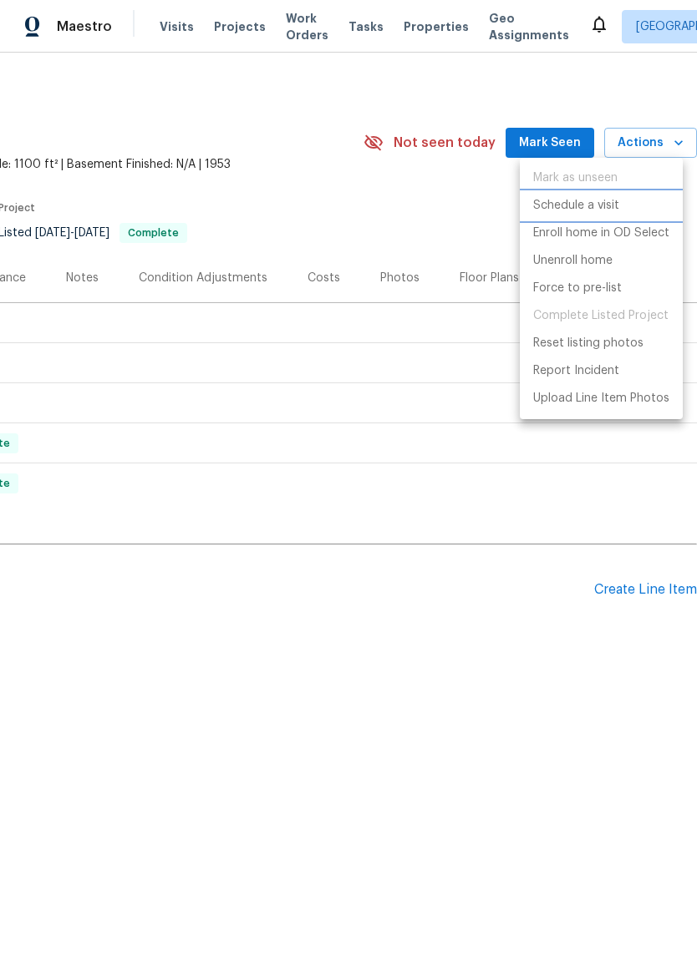
click at [610, 205] on p "Schedule a visit" at bounding box center [576, 206] width 86 height 18
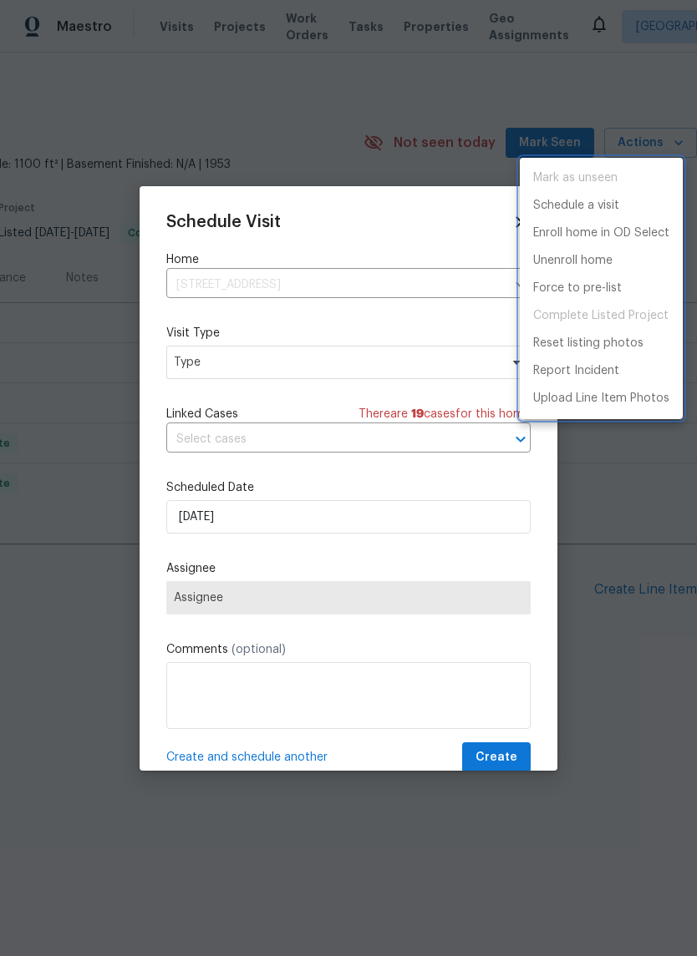
click at [274, 368] on div at bounding box center [348, 478] width 697 height 956
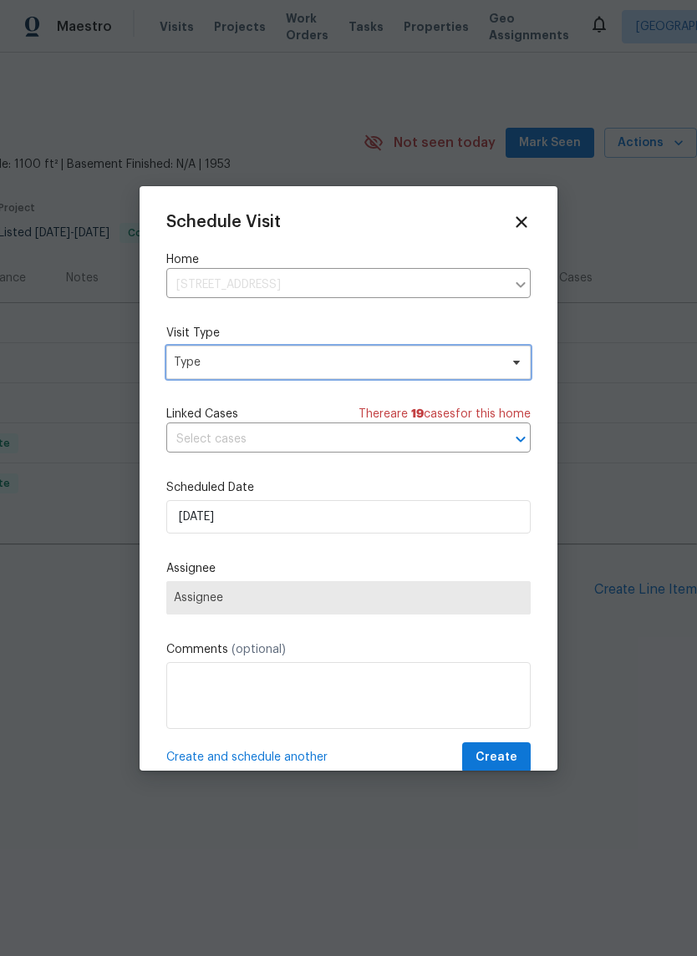
click at [410, 370] on span "Type" at bounding box center [336, 362] width 325 height 17
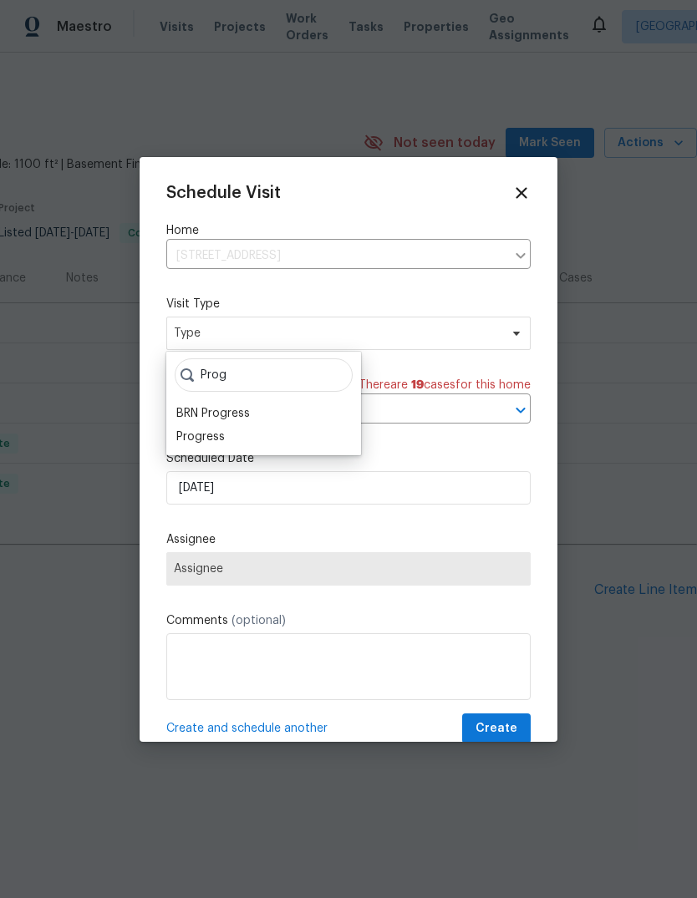
type input "Prog"
click at [252, 443] on div "Progress" at bounding box center [263, 436] width 185 height 23
click at [210, 439] on div "Progress" at bounding box center [200, 437] width 48 height 17
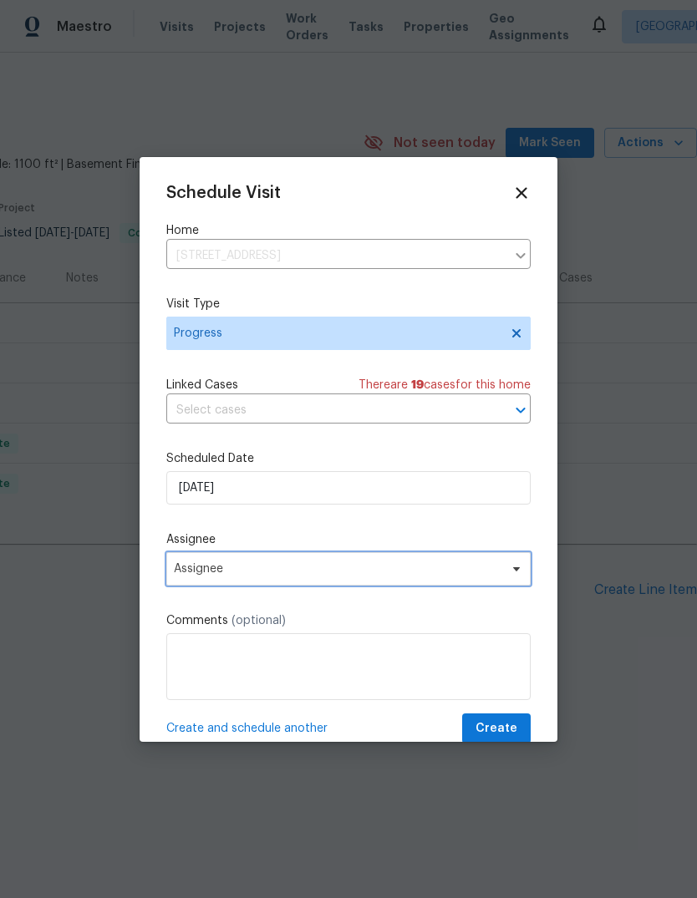
click at [268, 573] on span "Assignee" at bounding box center [337, 568] width 327 height 13
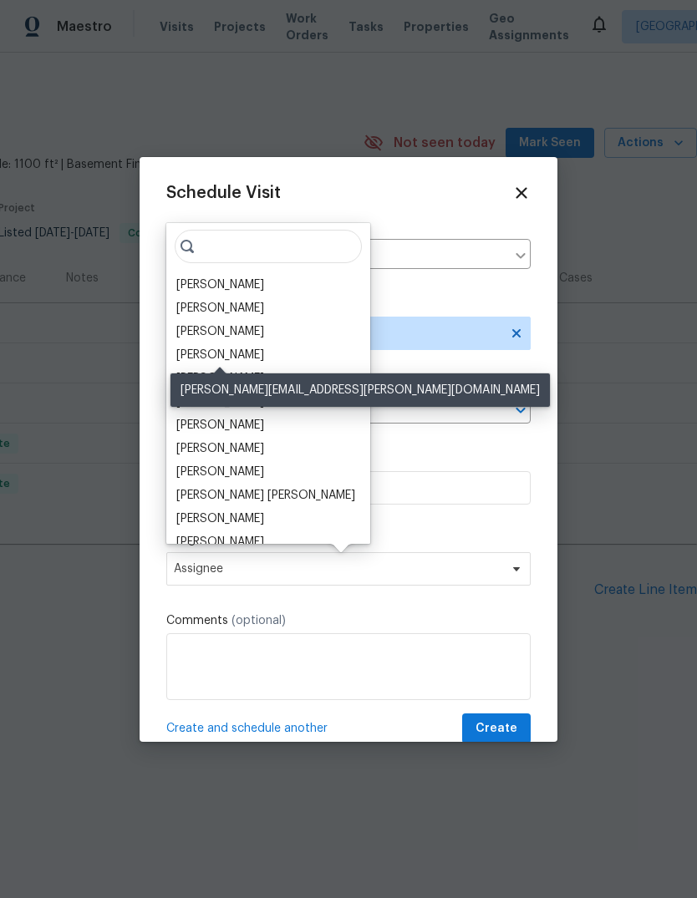
click at [241, 353] on div "[PERSON_NAME]" at bounding box center [220, 355] width 88 height 17
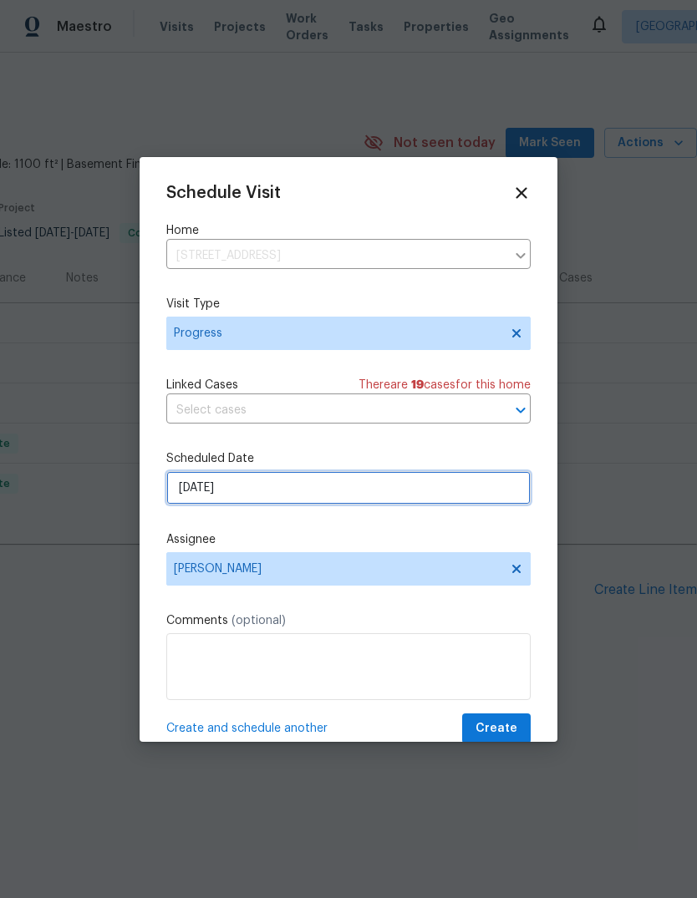
click at [243, 491] on input "8/25/2025" at bounding box center [348, 487] width 364 height 33
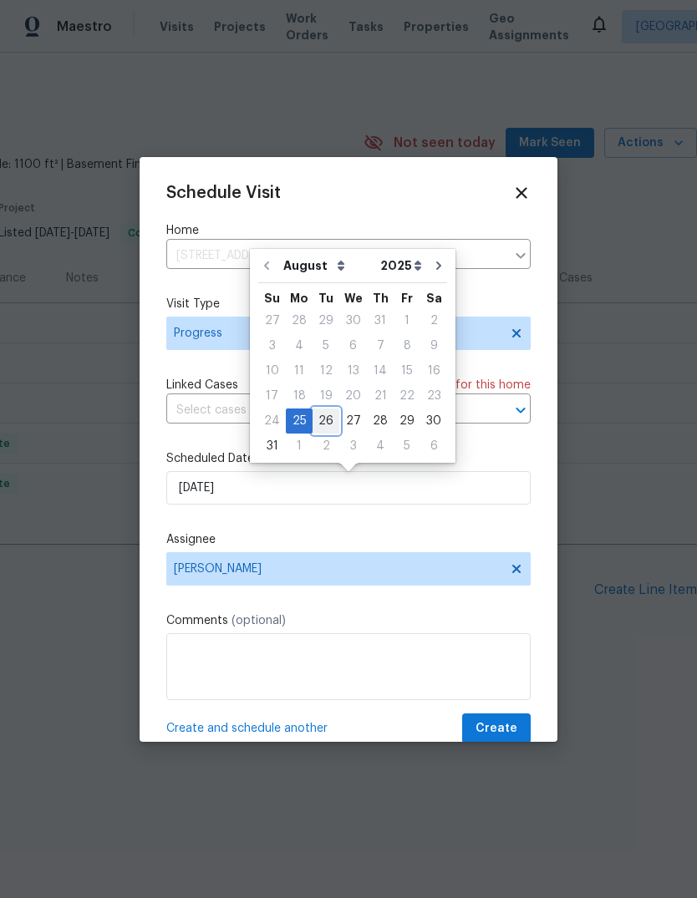
click at [316, 420] on div "26" at bounding box center [325, 420] width 27 height 23
type input "8/26/2025"
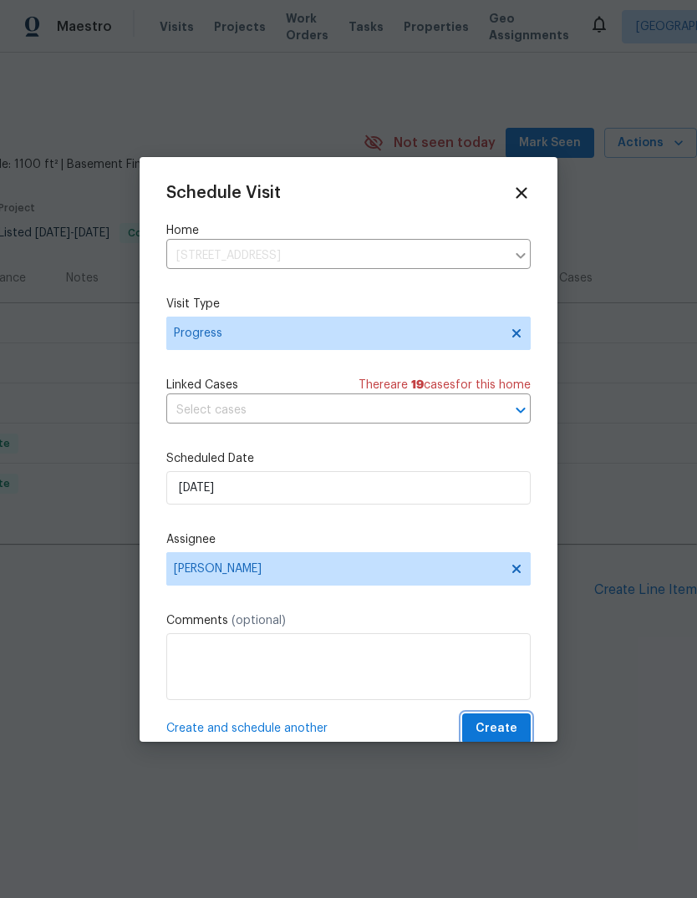
click at [496, 734] on span "Create" at bounding box center [496, 728] width 42 height 21
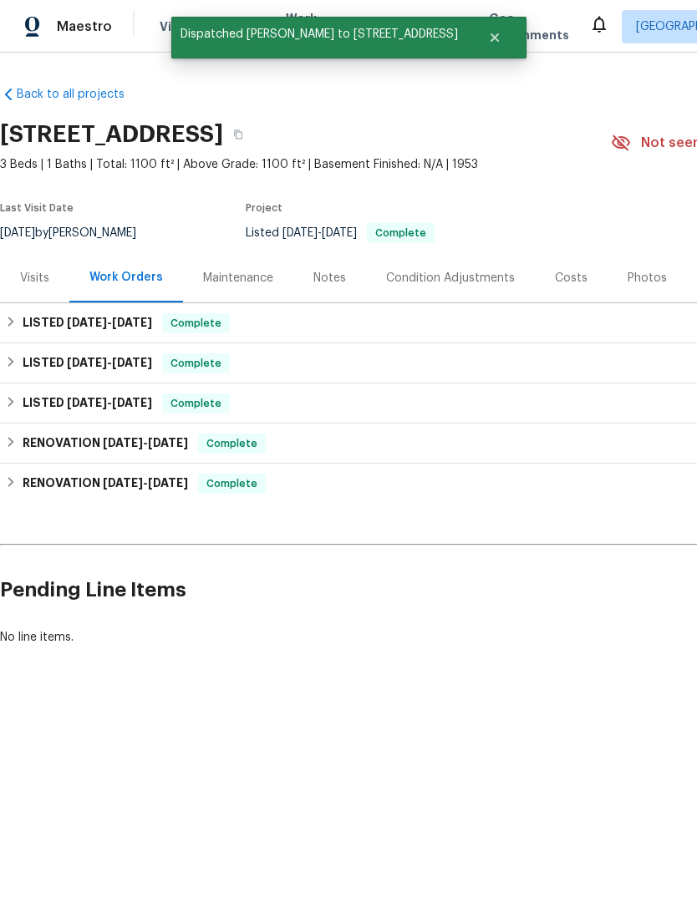
scroll to position [0, 0]
click at [481, 35] on button "Close" at bounding box center [494, 37] width 55 height 33
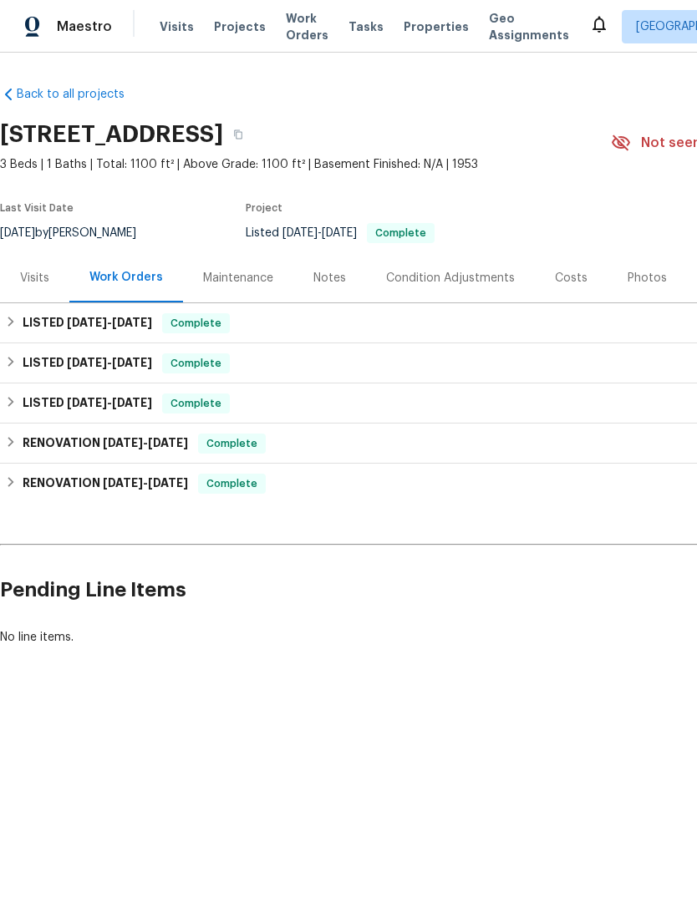
click at [416, 24] on span "Properties" at bounding box center [435, 26] width 65 height 17
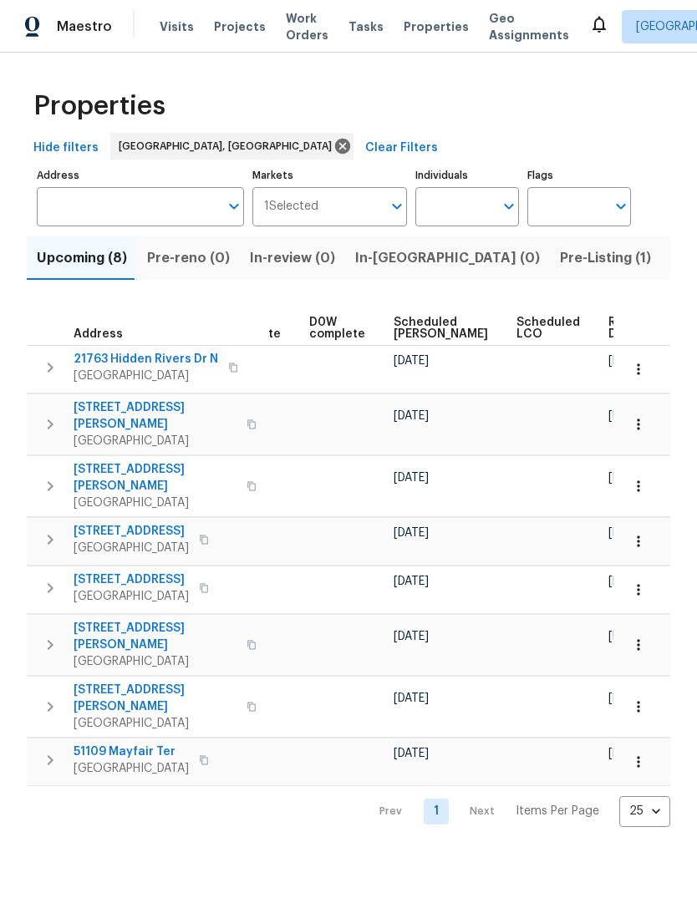
scroll to position [0, 420]
click at [398, 310] on th "Scheduled [PERSON_NAME]" at bounding box center [449, 323] width 123 height 46
click at [395, 320] on span "Scheduled [PERSON_NAME]" at bounding box center [441, 328] width 94 height 23
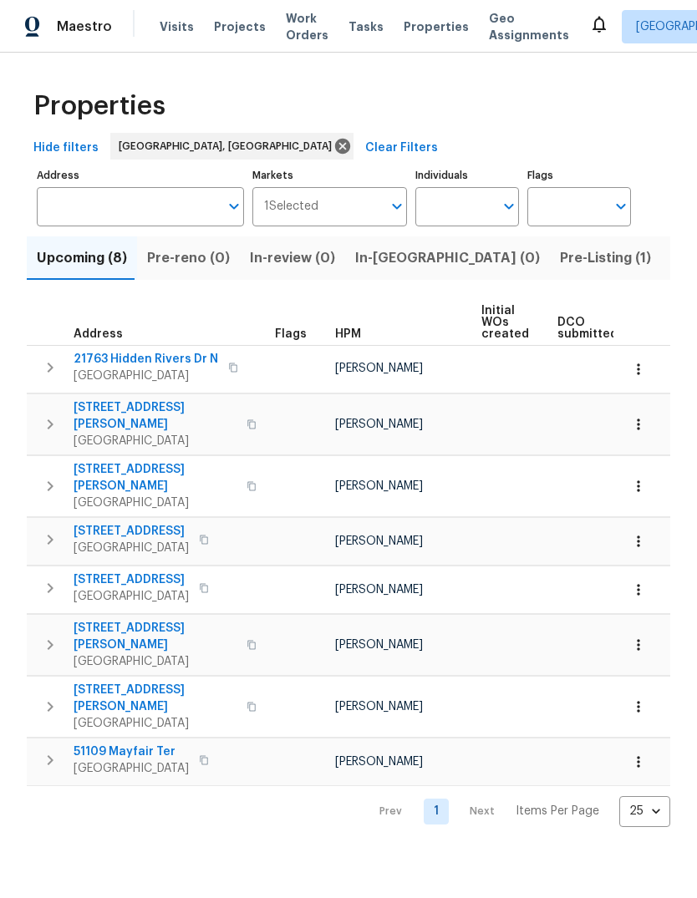
click at [661, 246] on button "Listed (18)" at bounding box center [705, 257] width 89 height 43
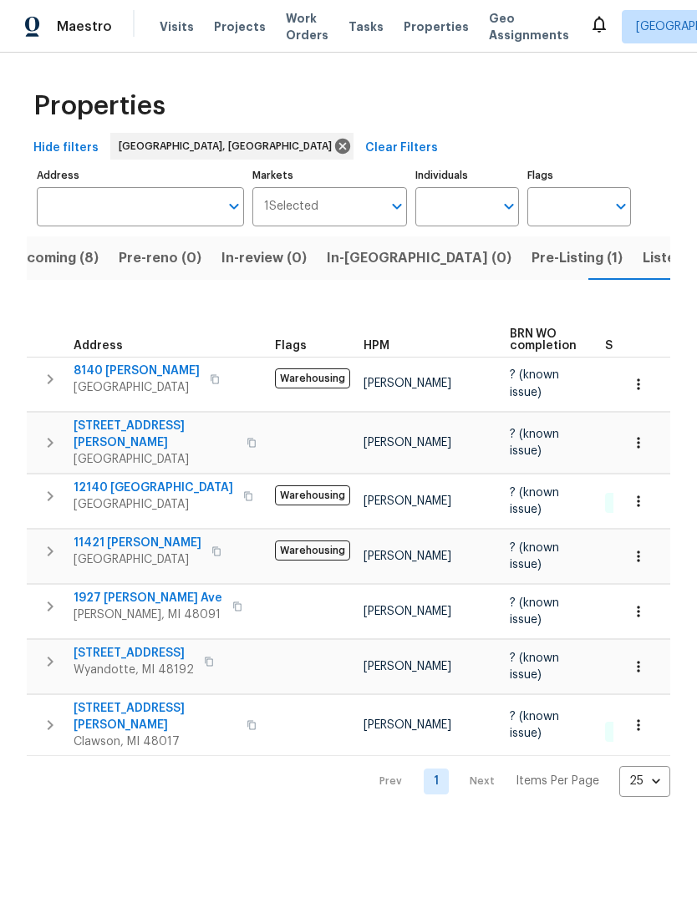
click at [531, 256] on span "Pre-Listing (1)" at bounding box center [576, 257] width 91 height 23
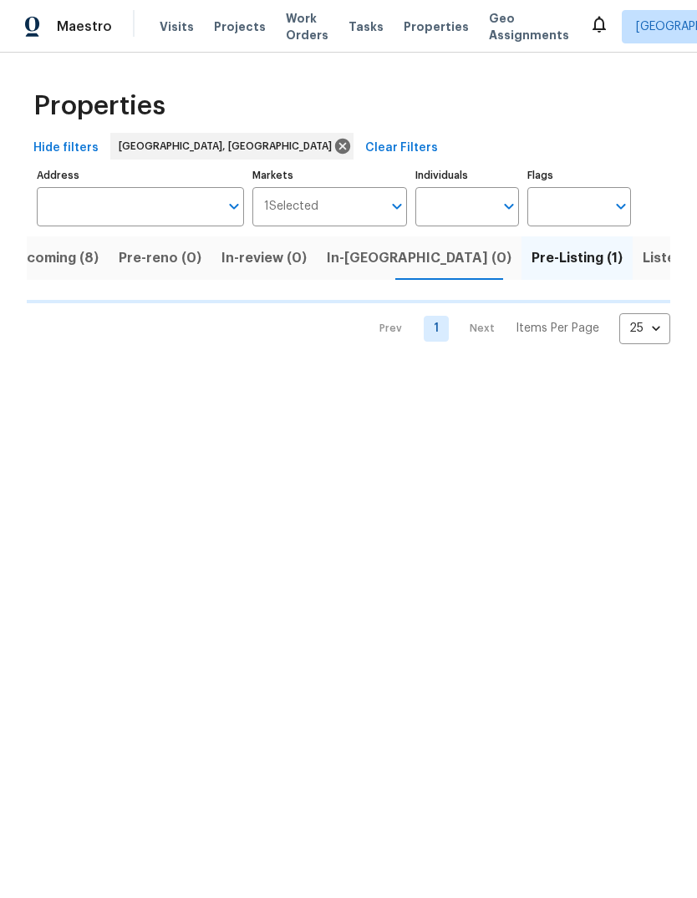
click at [642, 251] on span "Listed (18)" at bounding box center [676, 257] width 69 height 23
